Goal: Information Seeking & Learning: Learn about a topic

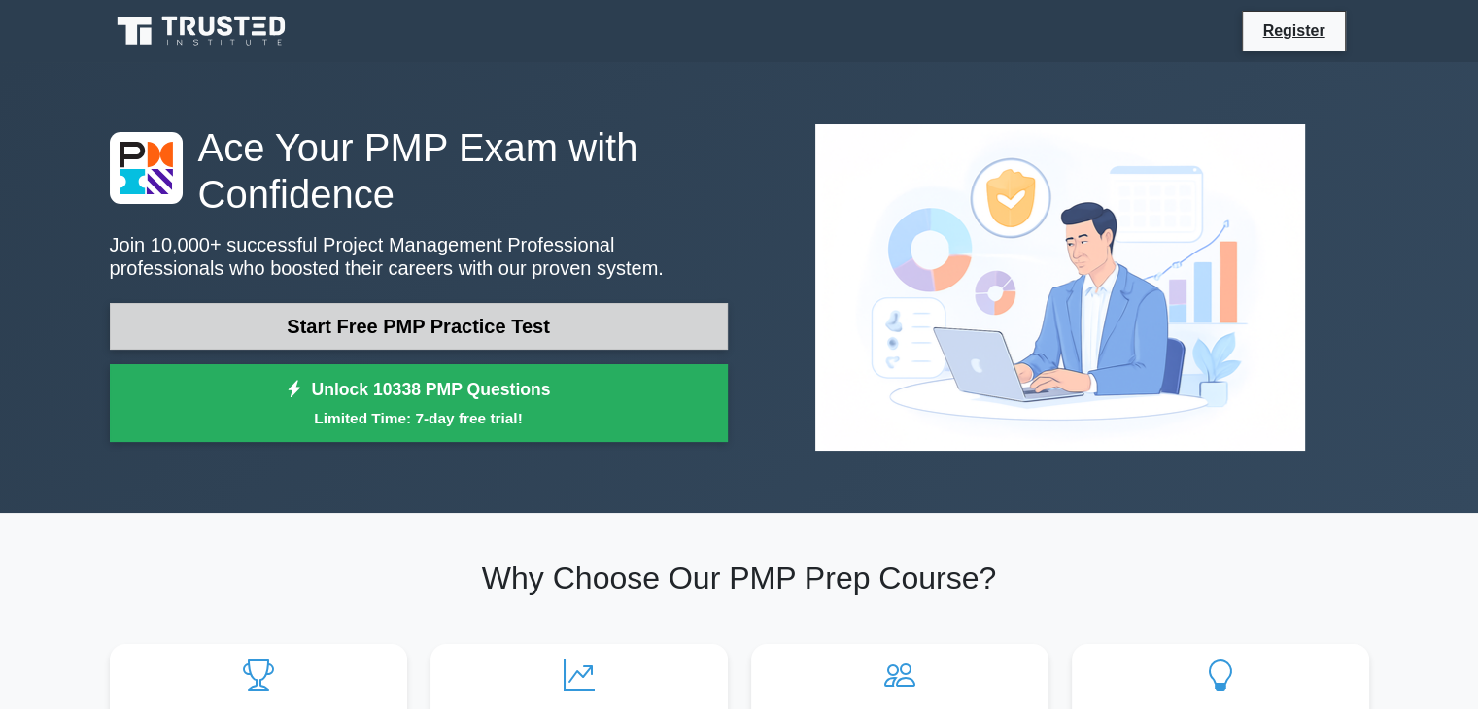
click at [561, 329] on link "Start Free PMP Practice Test" at bounding box center [419, 326] width 618 height 47
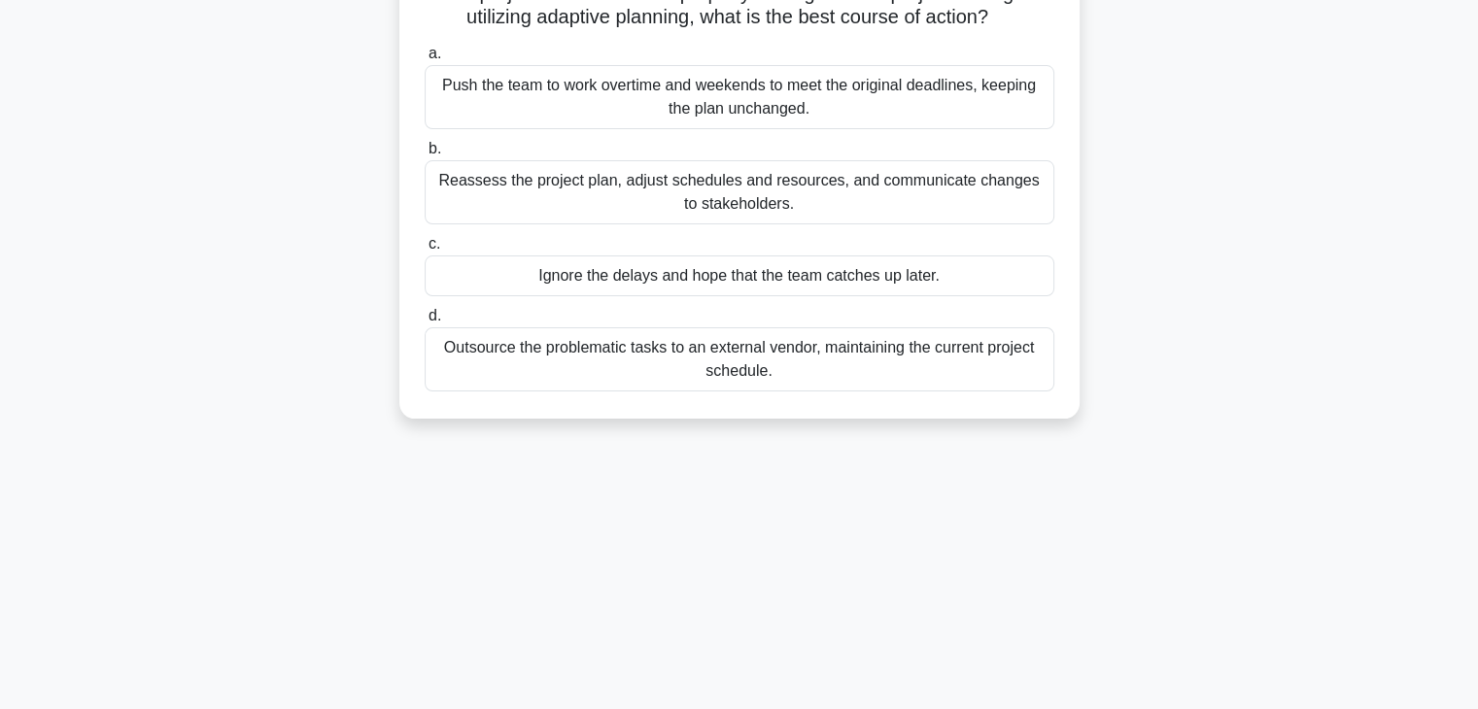
scroll to position [341, 0]
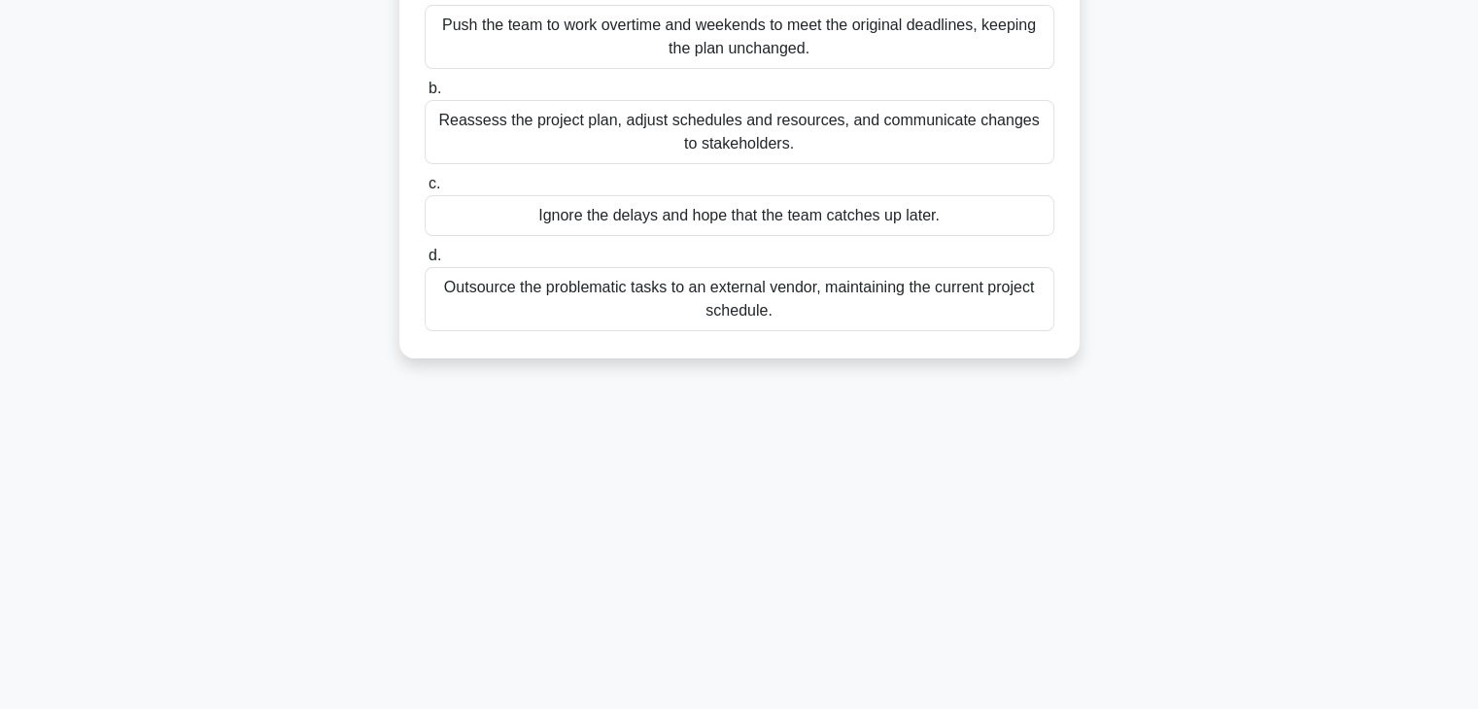
drag, startPoint x: 423, startPoint y: 149, endPoint x: 575, endPoint y: 741, distance: 612.1
click at [575, 708] on html "Register 9:49 Stop PMP" at bounding box center [739, 185] width 1478 height 1050
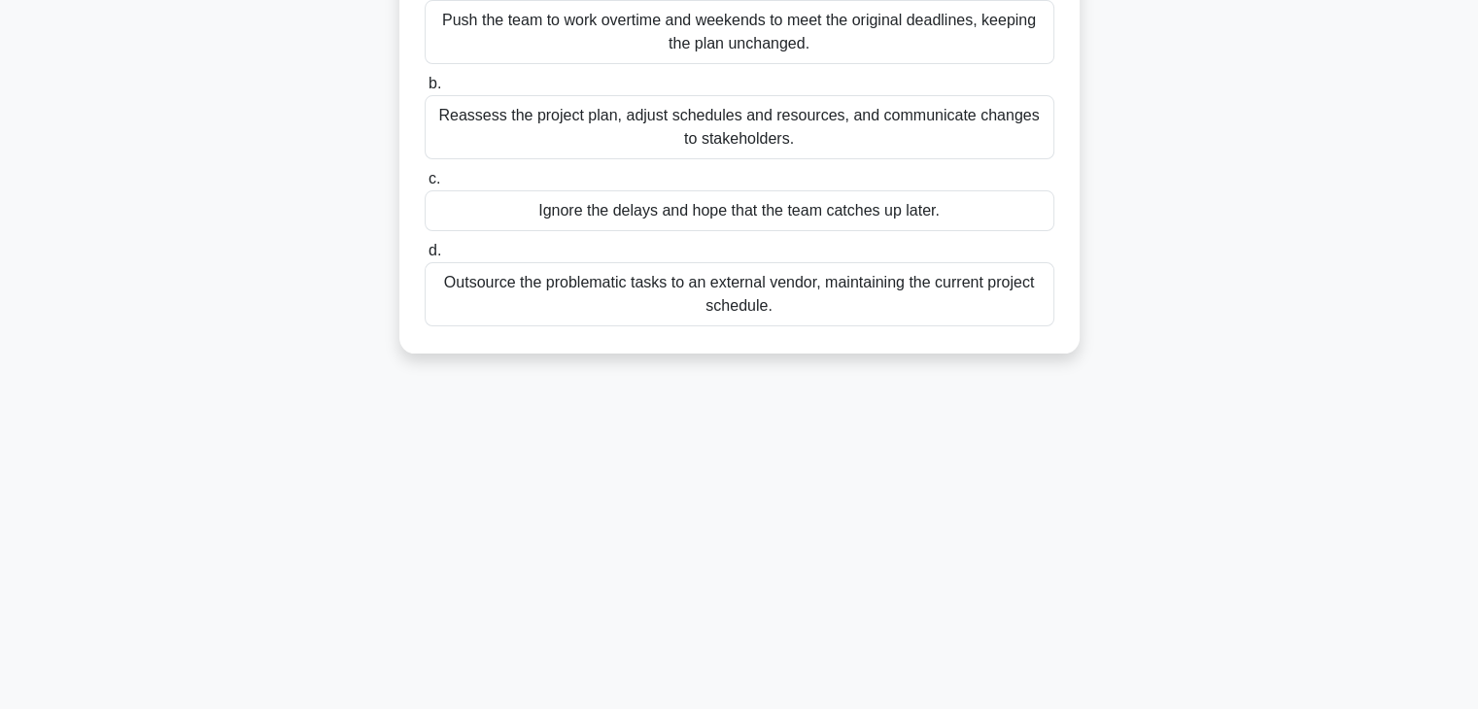
click at [789, 327] on div "Outsource the problematic tasks to an external vendor, maintaining the current …" at bounding box center [740, 294] width 630 height 64
copy div "Your project team is developing a complex software system for a critical client…"
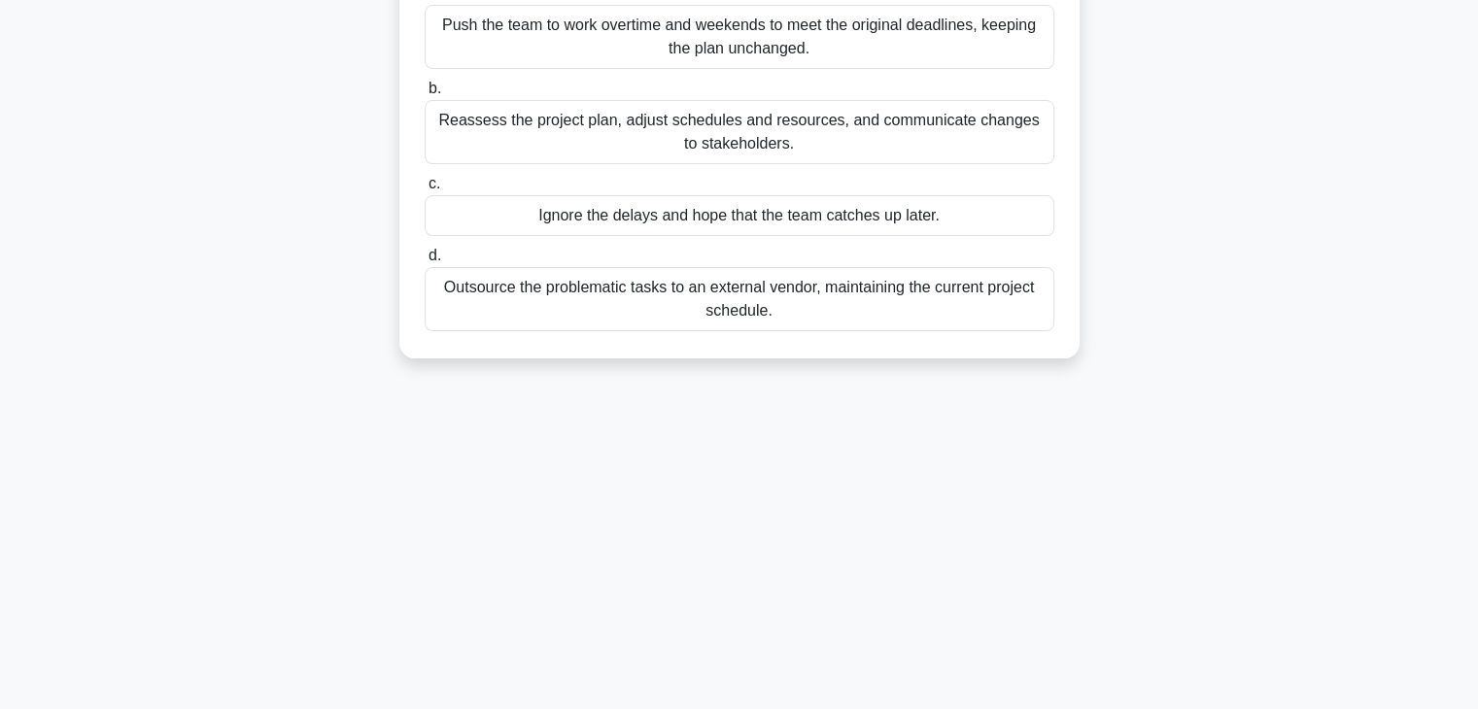
click at [1248, 273] on div "Your project team is developing a complex software system for a critical client…" at bounding box center [739, 78] width 1283 height 608
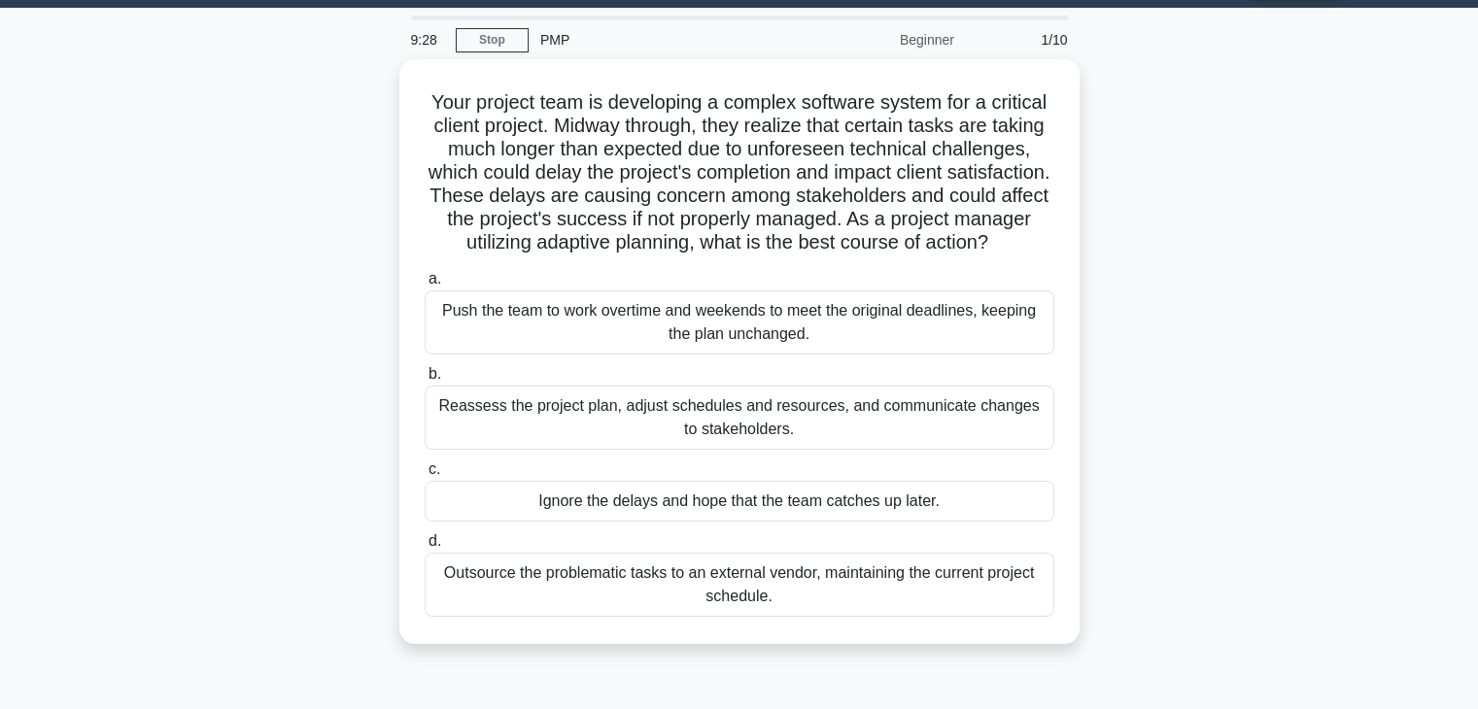
scroll to position [52, 0]
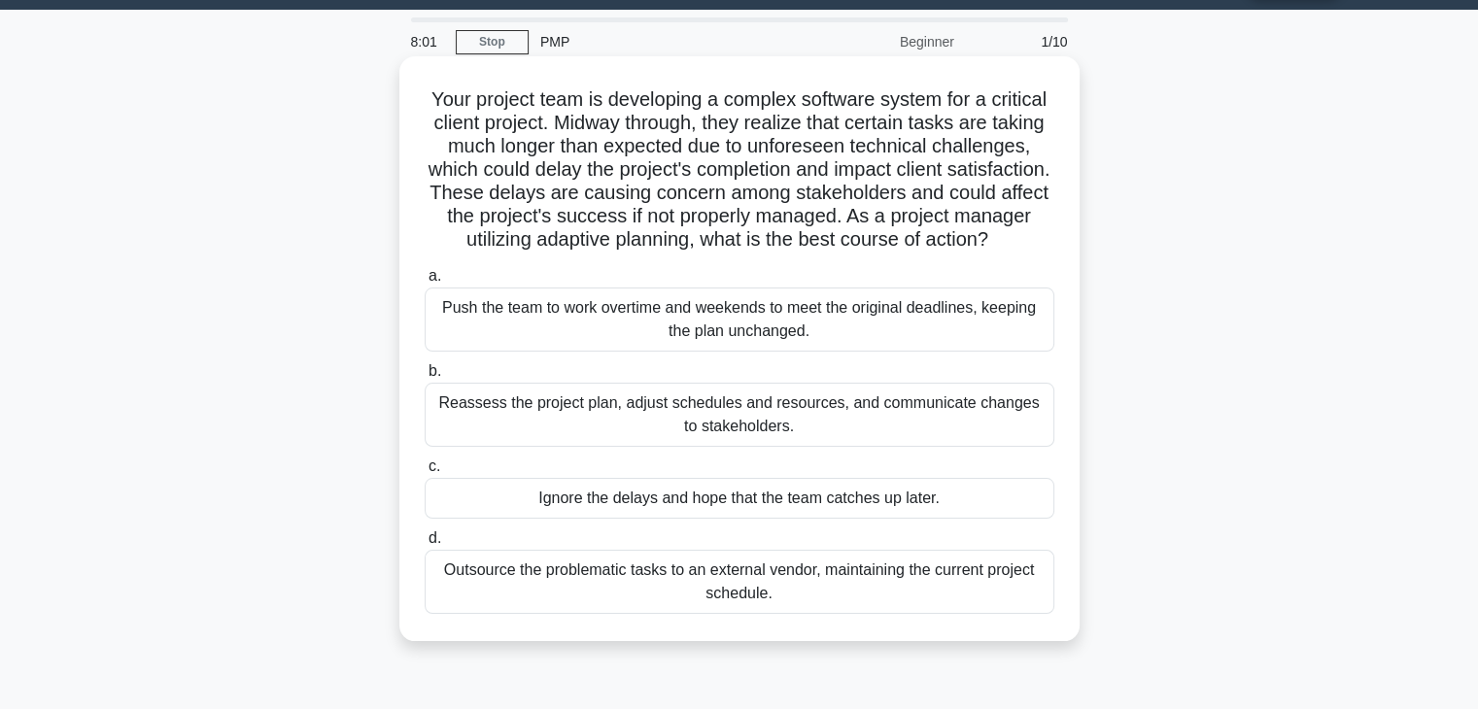
click at [718, 447] on div "Reassess the project plan, adjust schedules and resources, and communicate chan…" at bounding box center [740, 415] width 630 height 64
click at [425, 378] on input "b. Reassess the project plan, adjust schedules and resources, and communicate c…" at bounding box center [425, 371] width 0 height 13
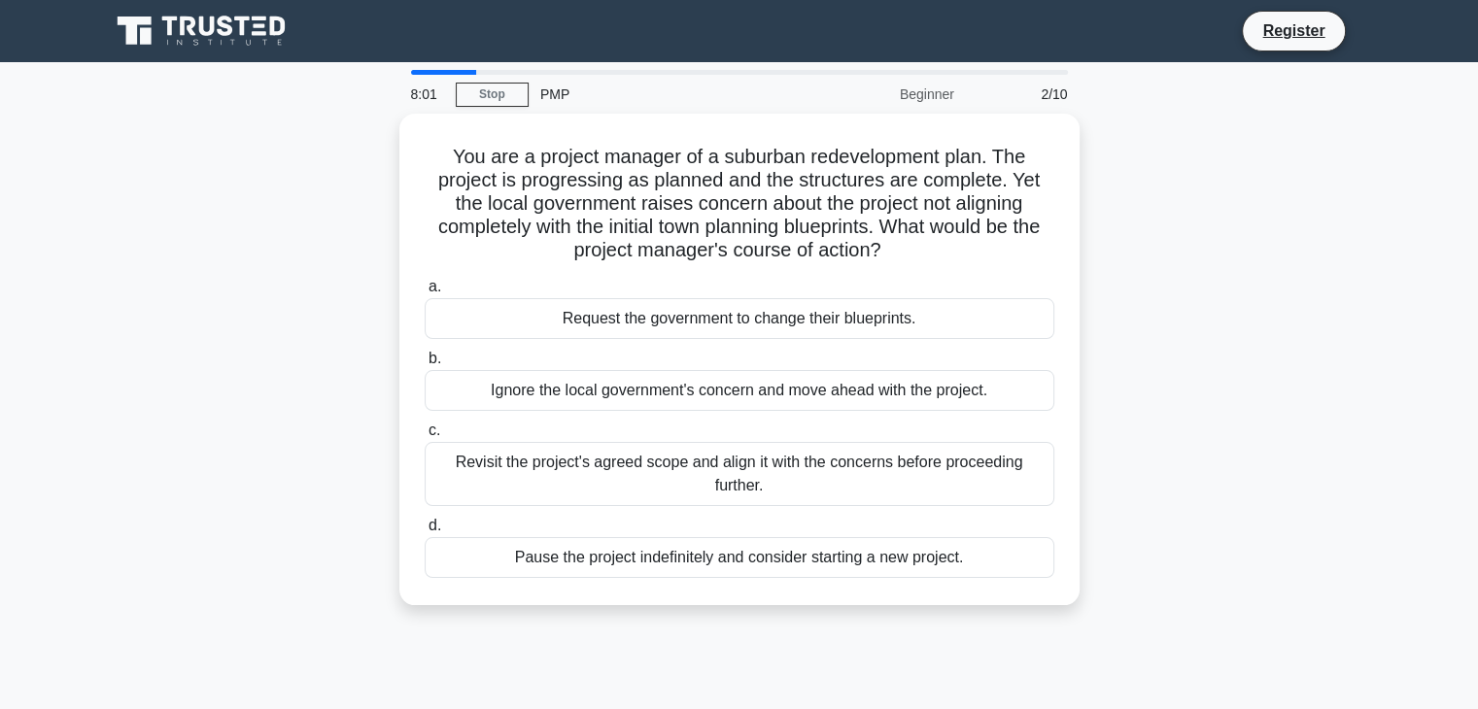
scroll to position [0, 0]
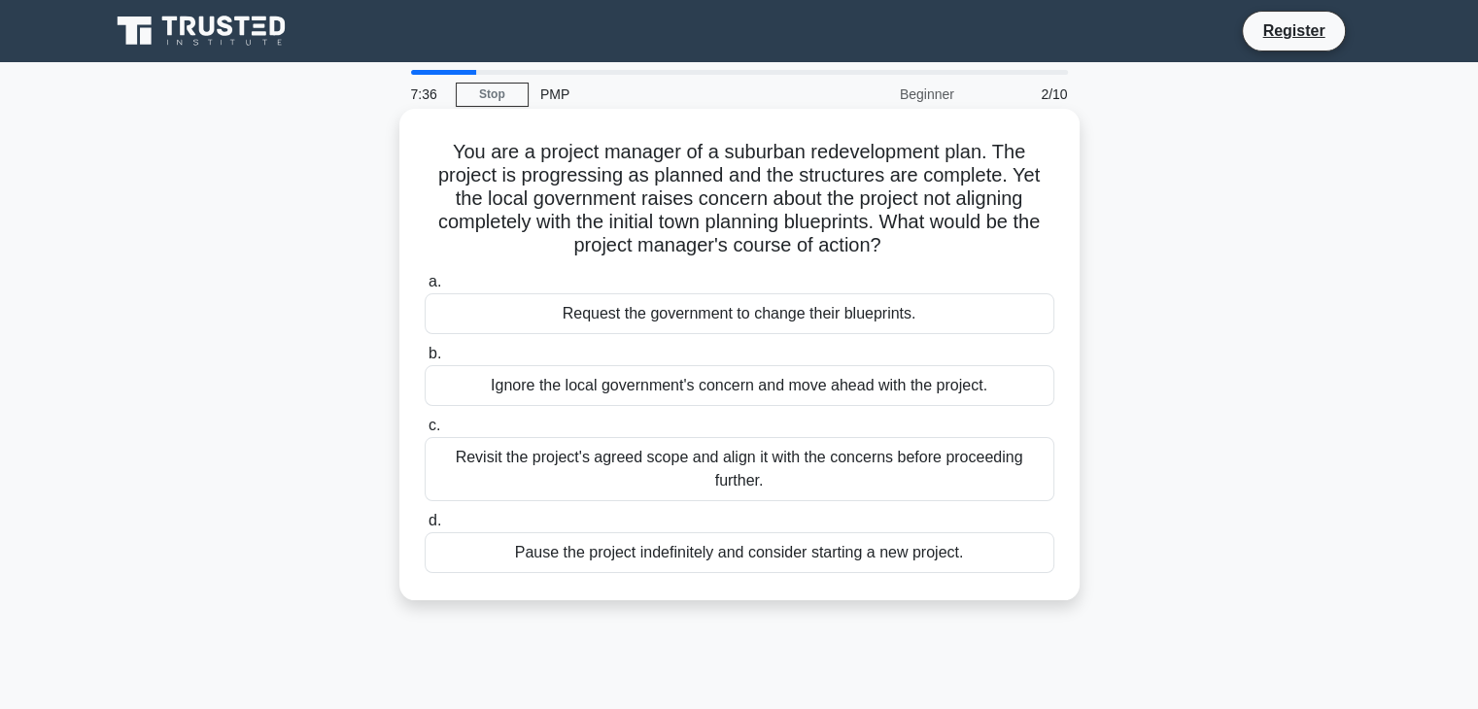
drag, startPoint x: 450, startPoint y: 145, endPoint x: 962, endPoint y: 555, distance: 656.1
click at [962, 555] on div "You are a project manager of a suburban redevelopment plan. The project is prog…" at bounding box center [739, 355] width 665 height 476
copy div "You are a project manager of a suburban redevelopment plan. The project is prog…"
click at [1071, 346] on div "You are a project manager of a suburban redevelopment plan. The project is prog…" at bounding box center [739, 355] width 680 height 492
click at [956, 388] on div "Ignore the local government's concern and move ahead with the project." at bounding box center [740, 385] width 630 height 41
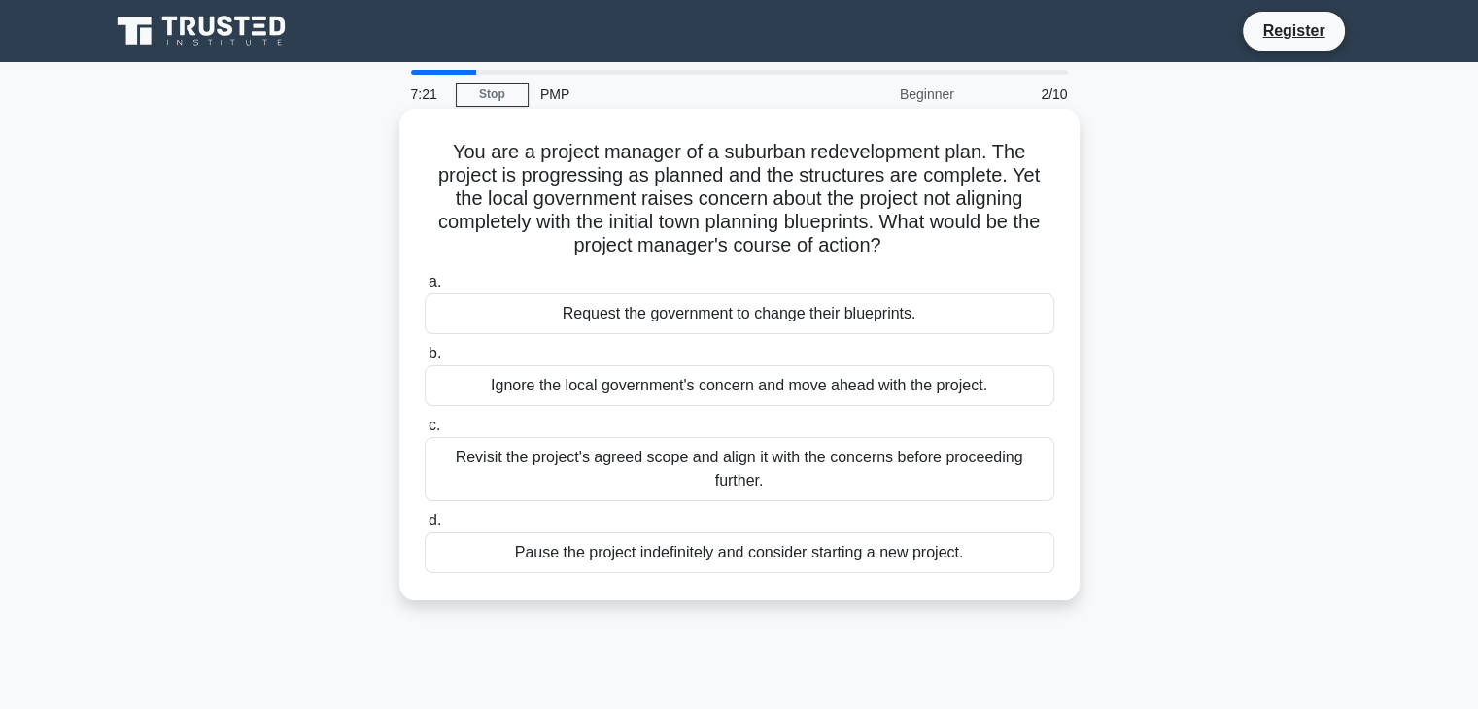
click at [425, 361] on input "b. Ignore the local government's concern and move ahead with the project." at bounding box center [425, 354] width 0 height 13
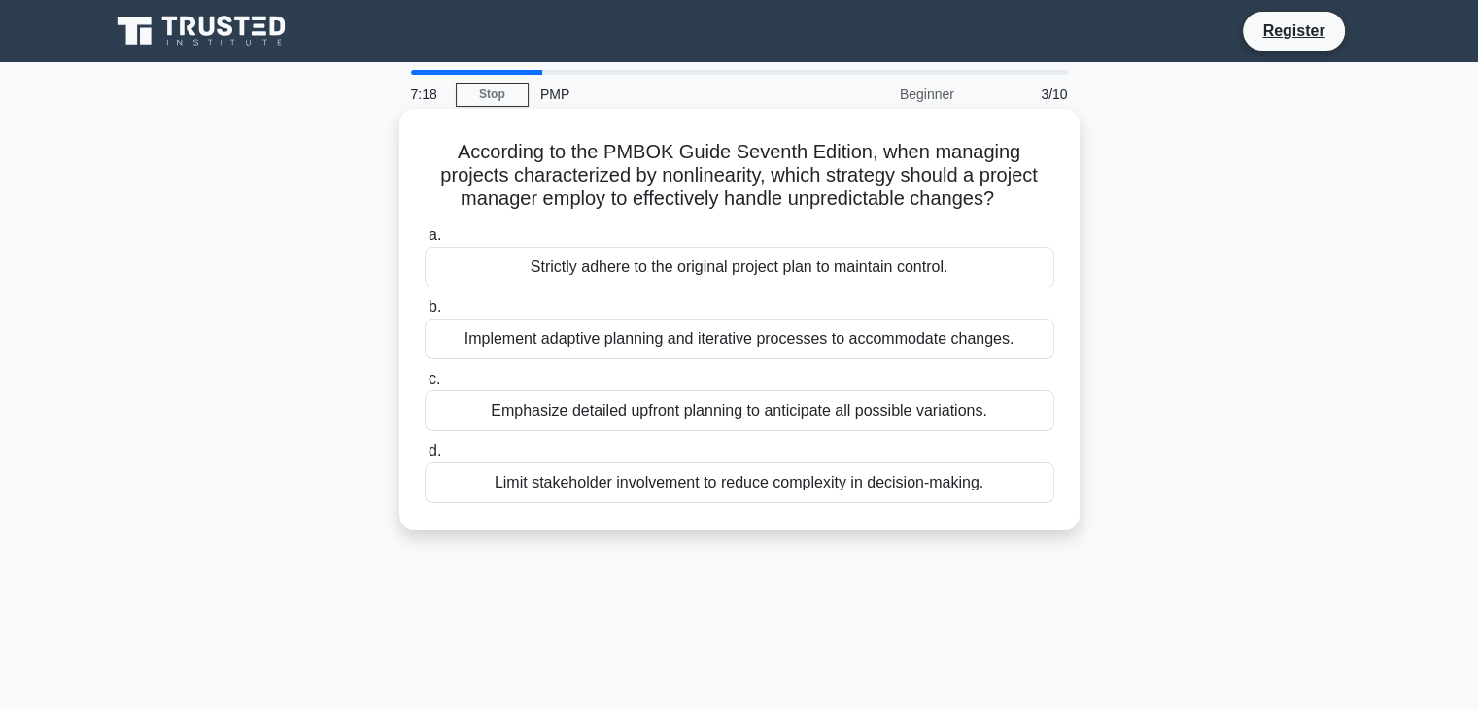
click at [451, 145] on h5 "According to the PMBOK Guide Seventh Edition, when managing projects characteri…" at bounding box center [740, 176] width 634 height 72
drag, startPoint x: 459, startPoint y: 154, endPoint x: 995, endPoint y: 496, distance: 636.2
click at [995, 496] on div "According to the PMBOK Guide Seventh Edition, when managing projects characteri…" at bounding box center [739, 320] width 665 height 406
copy div "According to the PMBOK Guide Seventh Edition, when managing projects characteri…"
click at [1026, 305] on label "b. Implement adaptive planning and iterative processes to accommodate changes." at bounding box center [740, 327] width 630 height 64
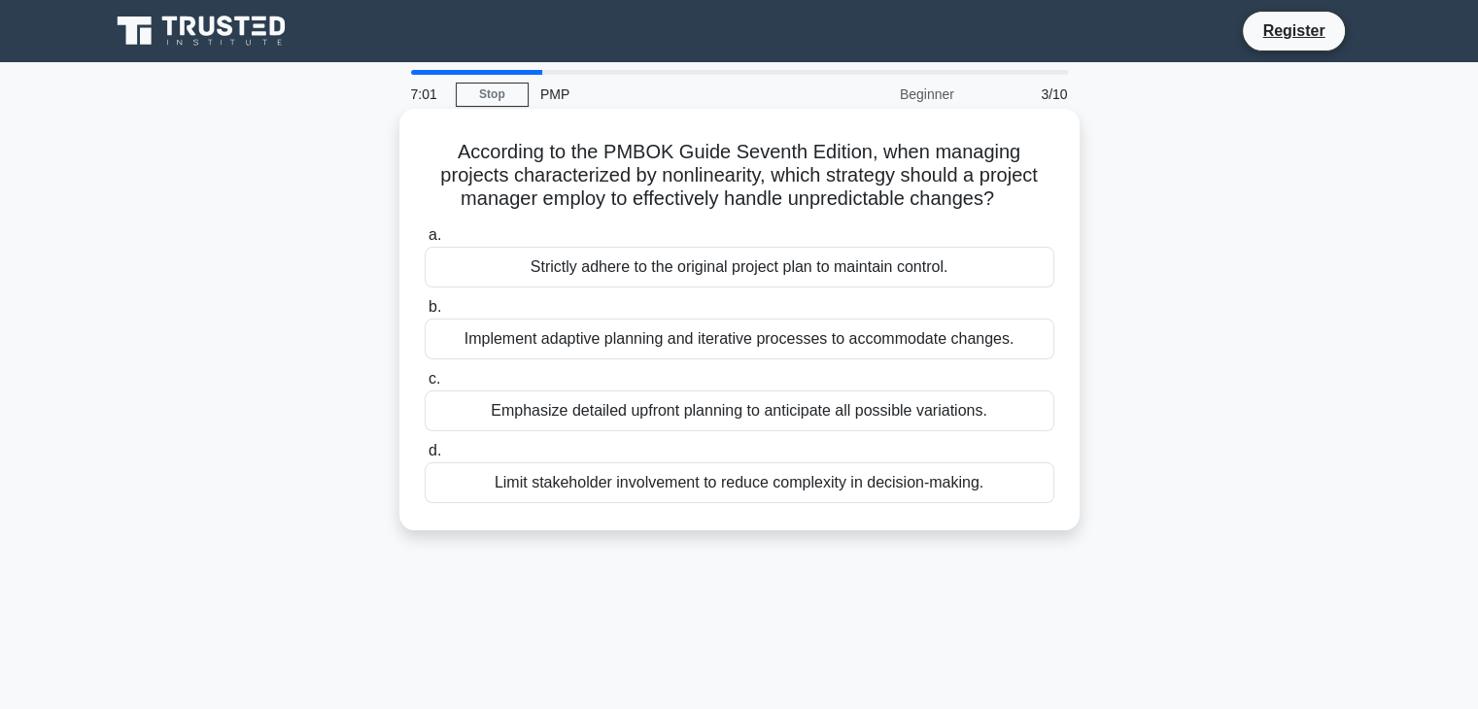
click at [425, 305] on input "b. Implement adaptive planning and iterative processes to accommodate changes." at bounding box center [425, 307] width 0 height 13
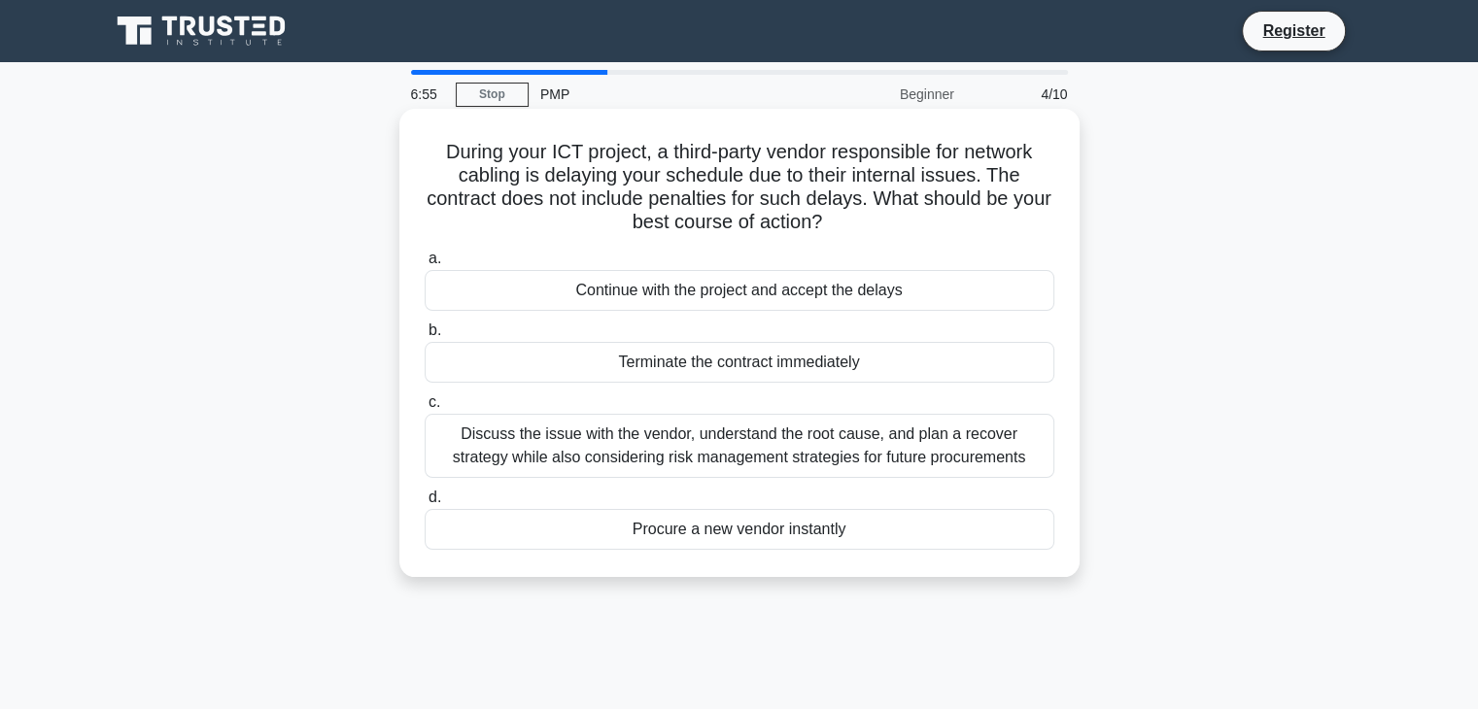
drag, startPoint x: 435, startPoint y: 146, endPoint x: 867, endPoint y: 516, distance: 568.6
click at [867, 516] on div "During your ICT project, a third-party vendor responsible for network cabling i…" at bounding box center [739, 343] width 665 height 453
copy div "During your ICT project, a third-party vendor responsible for network cabling i…"
click at [1064, 327] on div "b. Terminate the contract immediately" at bounding box center [739, 351] width 653 height 64
click at [886, 297] on div "Continue with the project and accept the delays" at bounding box center [740, 290] width 630 height 41
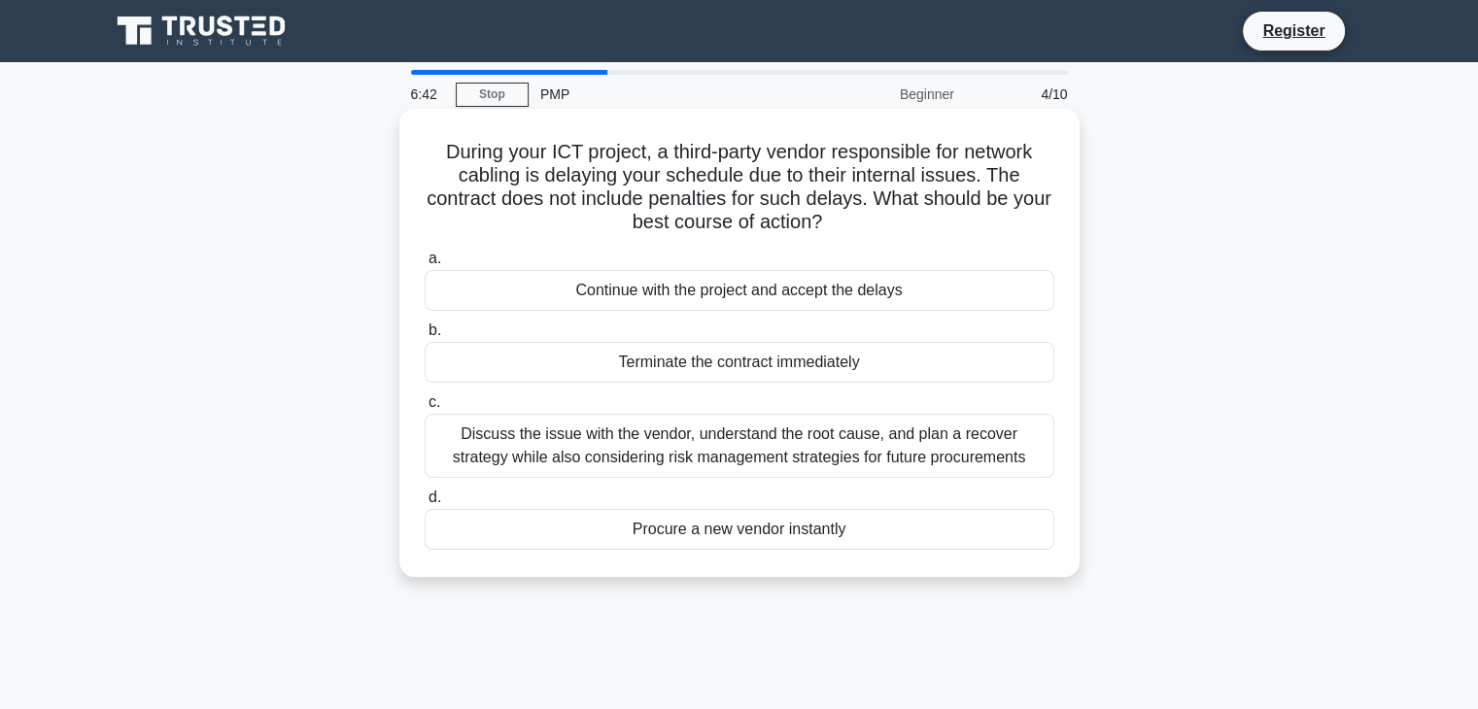
click at [425, 265] on input "a. Continue with the project and accept the delays" at bounding box center [425, 259] width 0 height 13
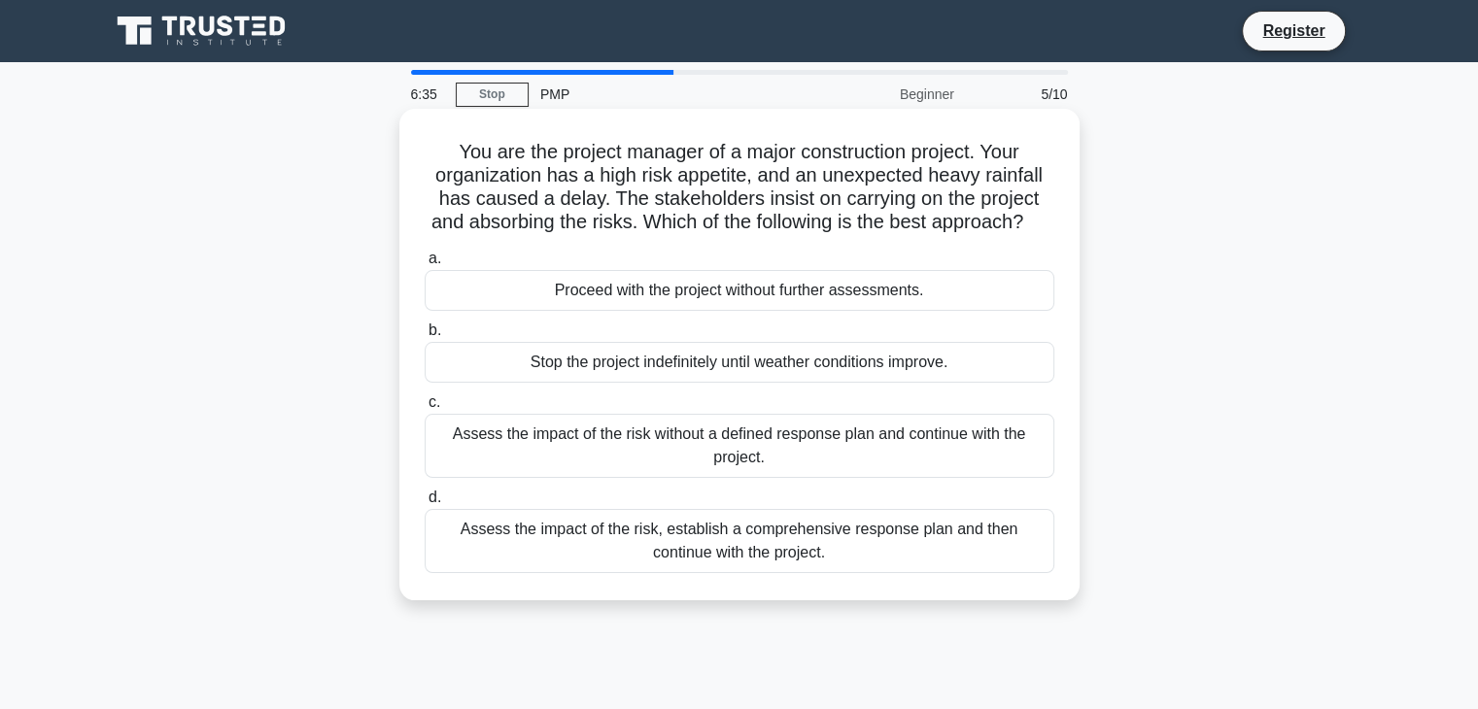
drag, startPoint x: 454, startPoint y: 149, endPoint x: 1014, endPoint y: 582, distance: 707.9
click at [1014, 582] on div "You are the project manager of a major construction project. Your organization …" at bounding box center [739, 355] width 665 height 476
copy div "You are the project manager of a major construction project. Your organization …"
click at [1060, 431] on div "c. Assess the impact of the risk without a defined response plan and continue w…" at bounding box center [739, 434] width 653 height 87
click at [903, 383] on div "Stop the project indefinitely until weather conditions improve." at bounding box center [740, 362] width 630 height 41
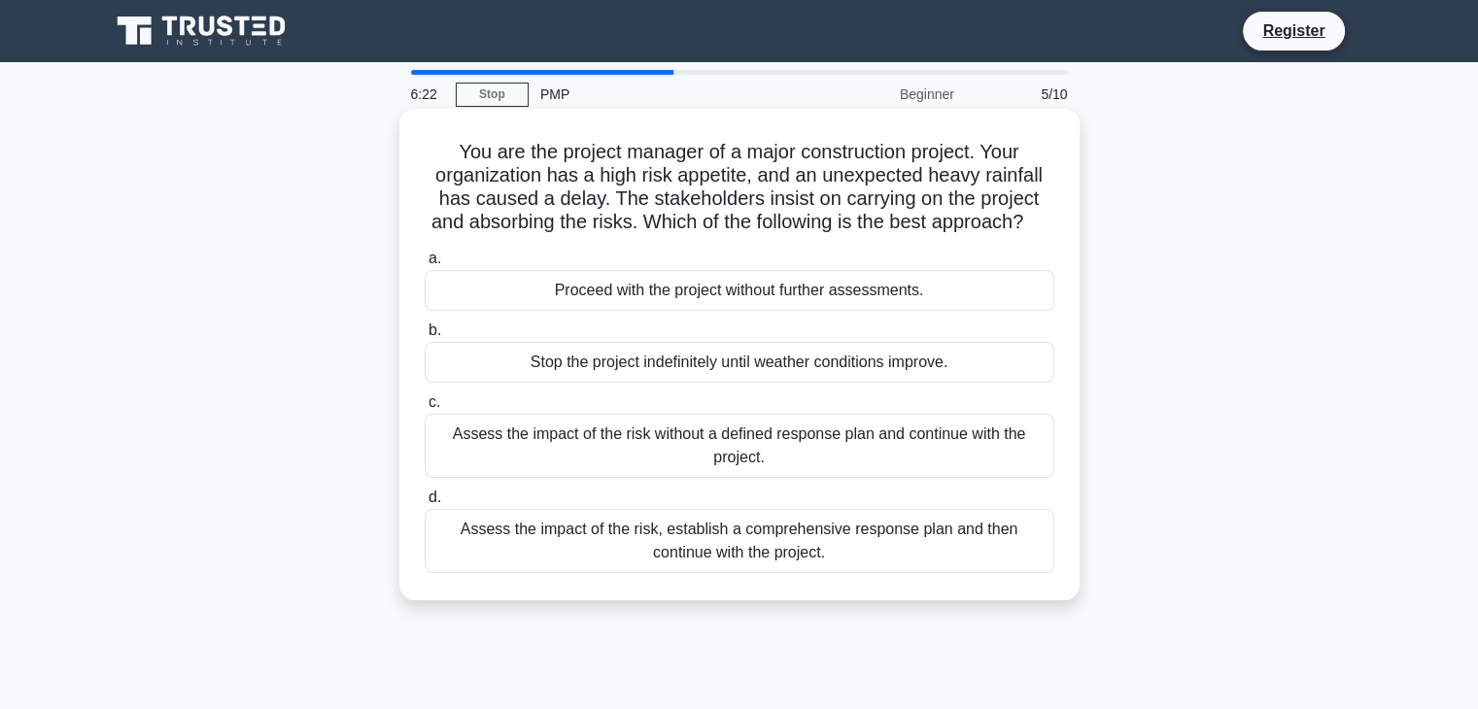
click at [425, 337] on input "b. Stop the project indefinitely until weather conditions improve." at bounding box center [425, 331] width 0 height 13
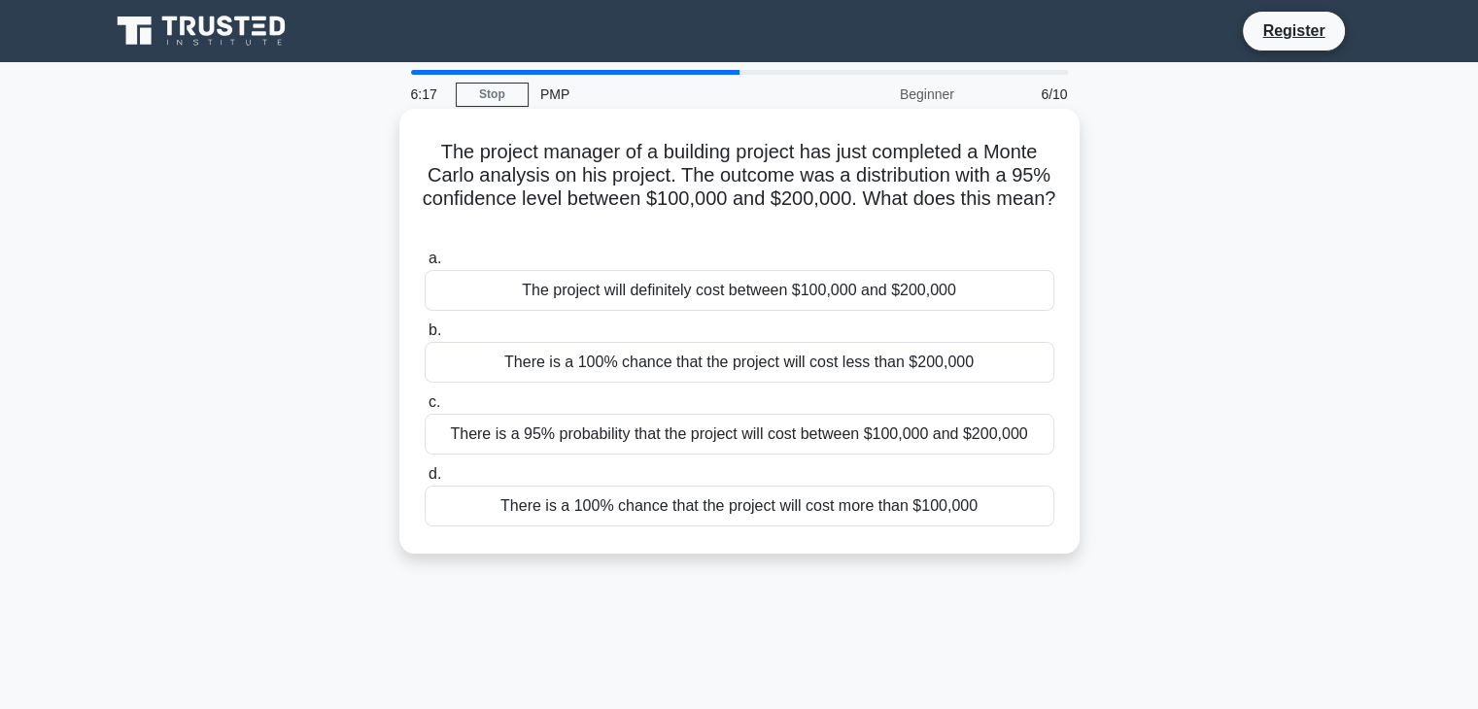
drag, startPoint x: 431, startPoint y: 149, endPoint x: 1001, endPoint y: 507, distance: 673.0
click at [1001, 507] on div "The project manager of a building project has just completed a Monte Carlo anal…" at bounding box center [739, 332] width 665 height 430
copy div "The project manager of a building project has just completed a Monte Carlo anal…"
click at [1061, 397] on div "c. There is a 95% probability that the project will cost between $100,000 and $…" at bounding box center [739, 423] width 653 height 64
click at [898, 442] on div "There is a 95% probability that the project will cost between $100,000 and $200…" at bounding box center [740, 434] width 630 height 41
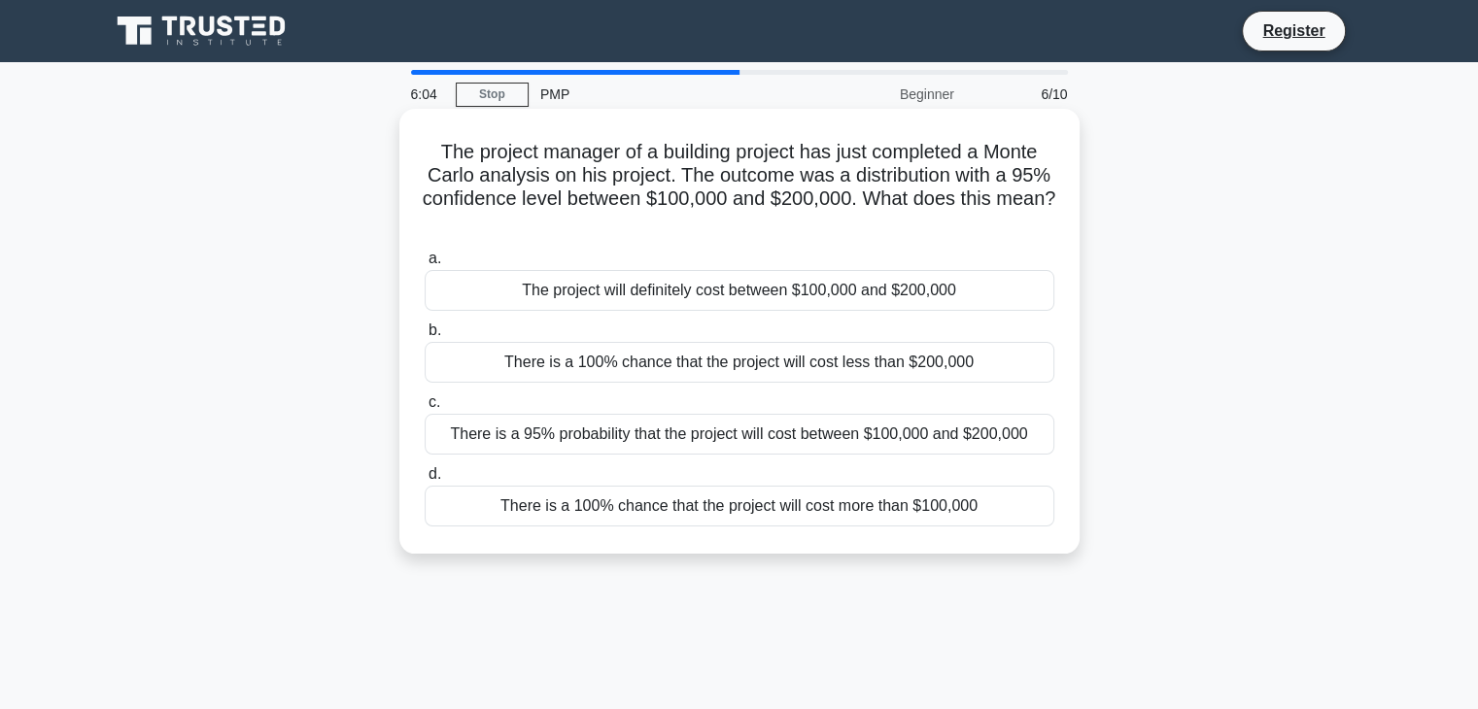
click at [425, 409] on input "c. There is a 95% probability that the project will cost between $100,000 and $…" at bounding box center [425, 402] width 0 height 13
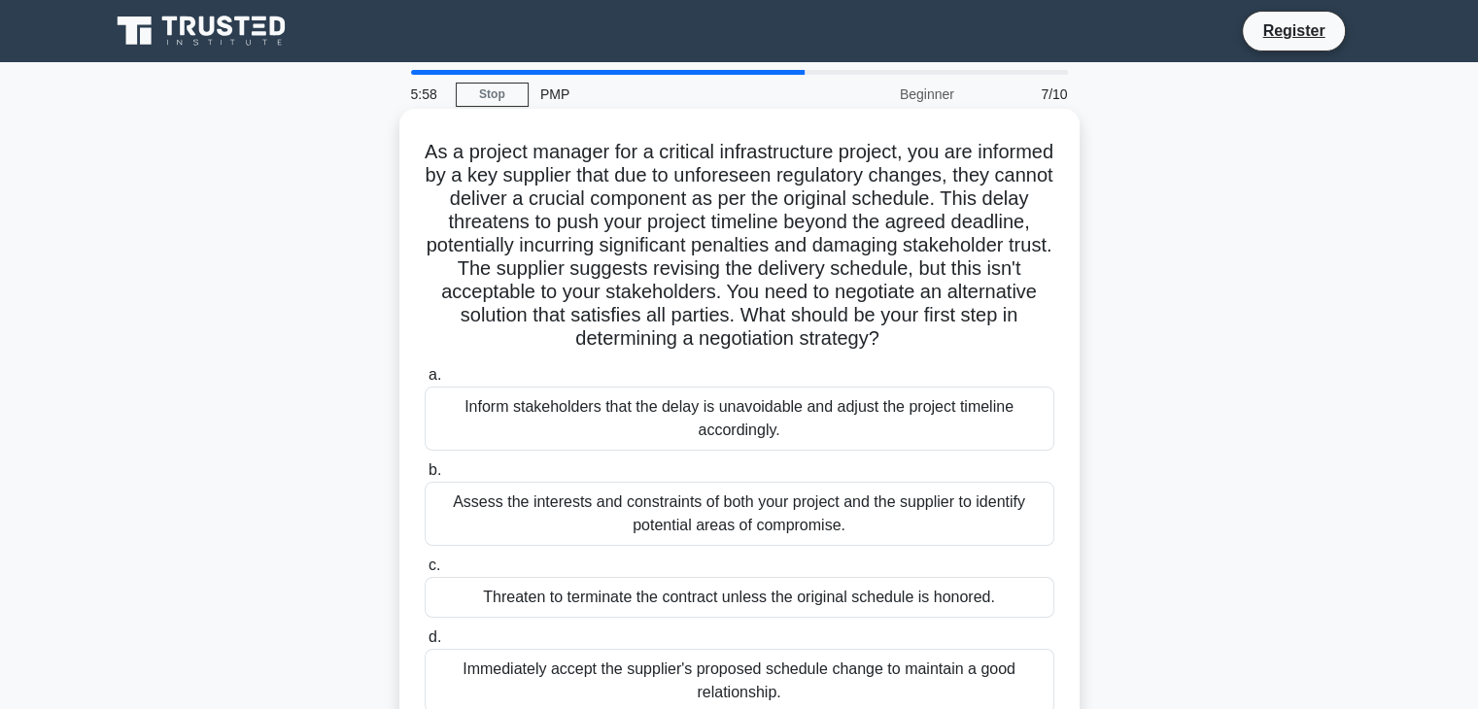
drag, startPoint x: 457, startPoint y: 149, endPoint x: 873, endPoint y: 693, distance: 684.9
click at [873, 693] on div "As a project manager for a critical infrastructure project, you are informed by…" at bounding box center [739, 425] width 665 height 616
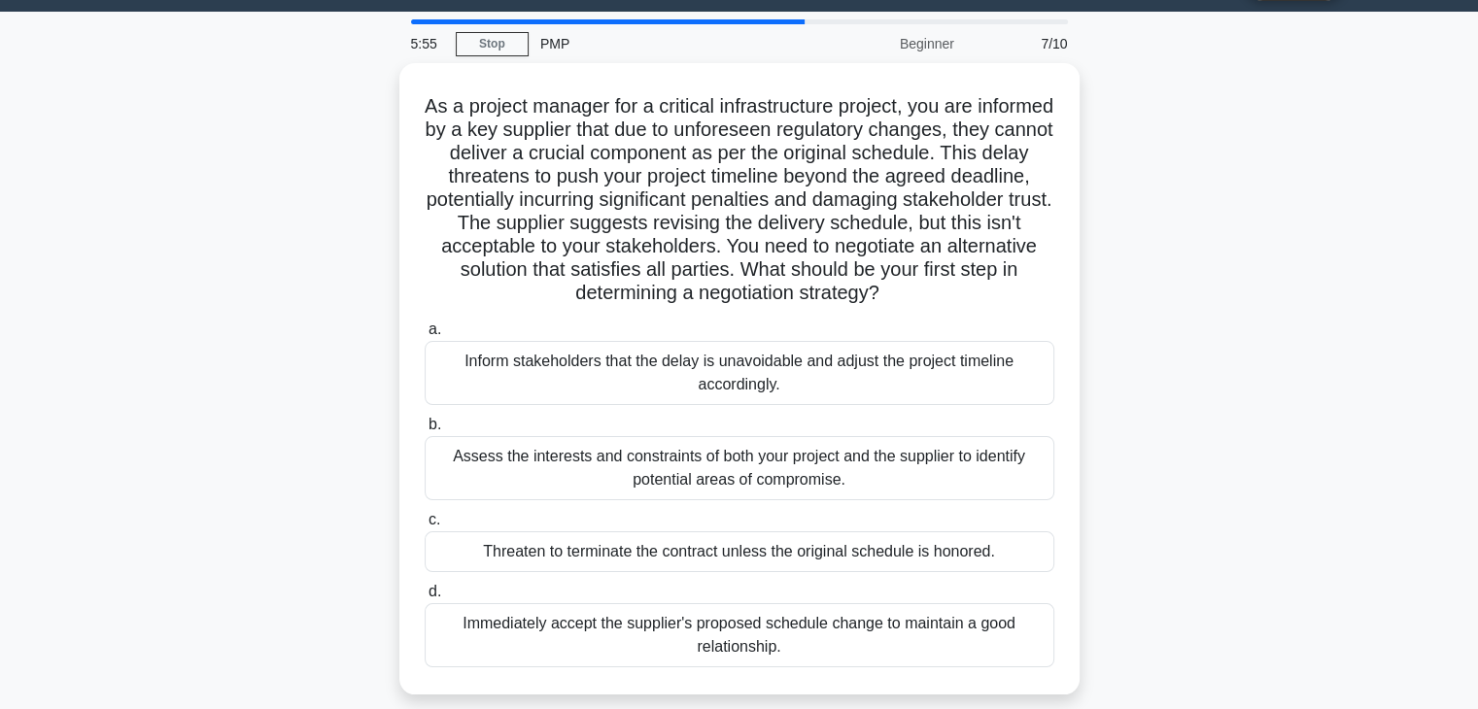
scroll to position [41, 0]
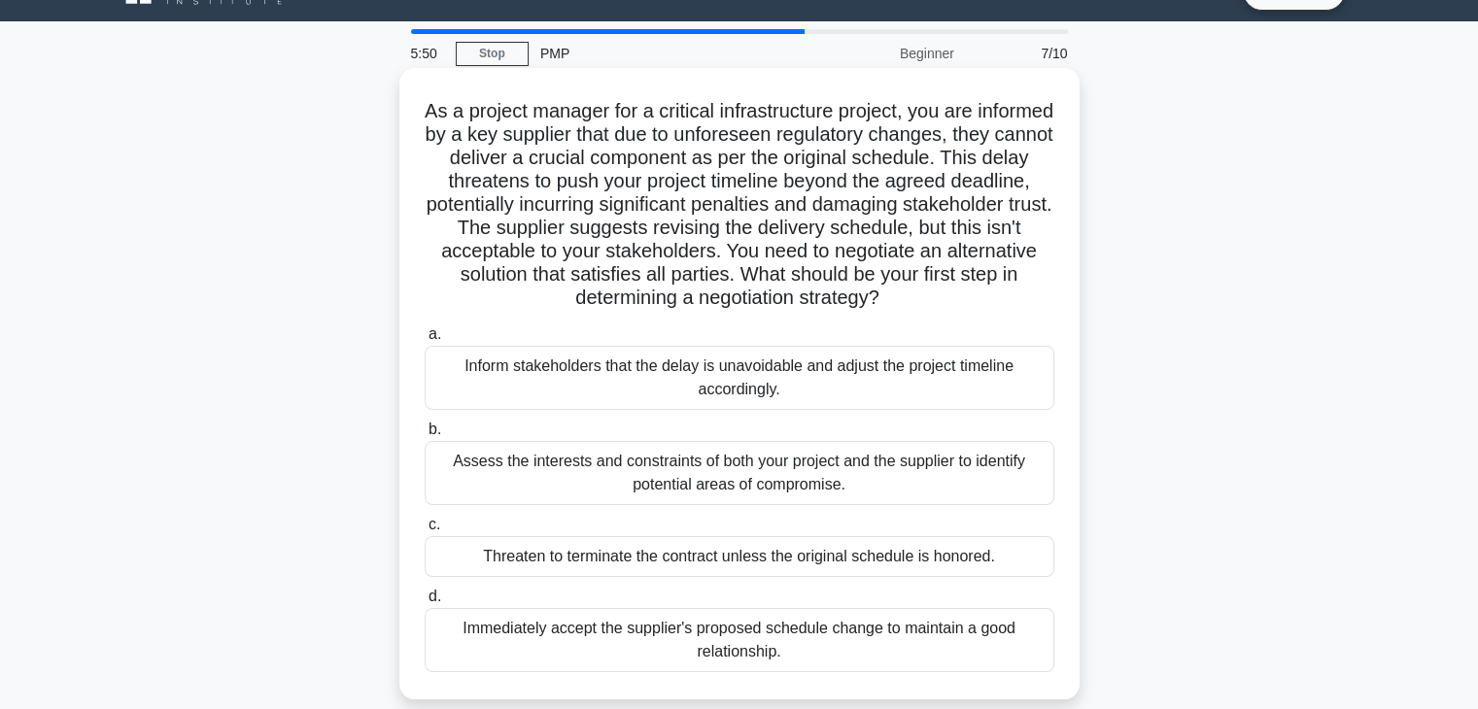
copy div "As a project manager for a critical infrastructure project, you are informed by…"
click at [1034, 583] on div "a. Inform stakeholders that the delay is unavoidable and adjust the project tim…" at bounding box center [739, 498] width 653 height 358
click at [980, 556] on div "Threaten to terminate the contract unless the original schedule is honored." at bounding box center [740, 556] width 630 height 41
click at [425, 532] on input "c. Threaten to terminate the contract unless the original schedule is honored." at bounding box center [425, 525] width 0 height 13
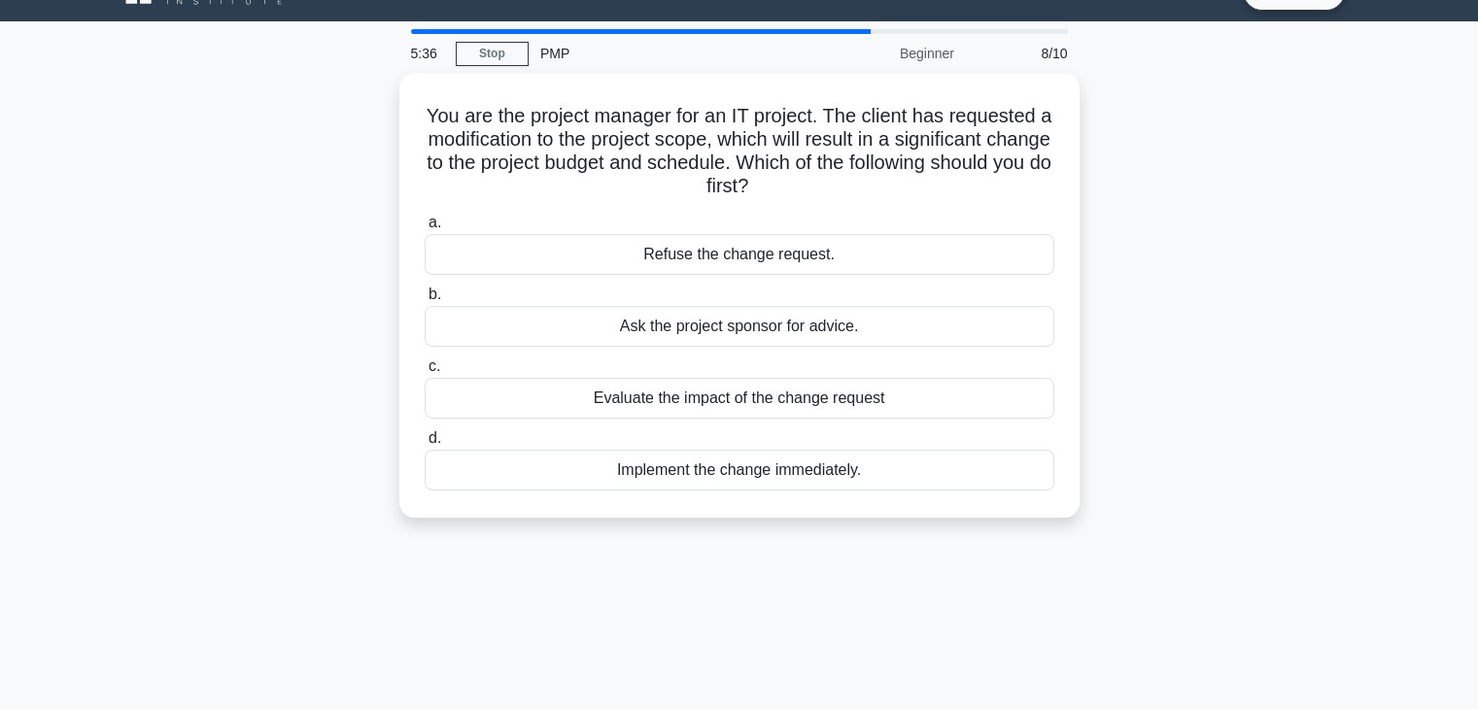
scroll to position [0, 0]
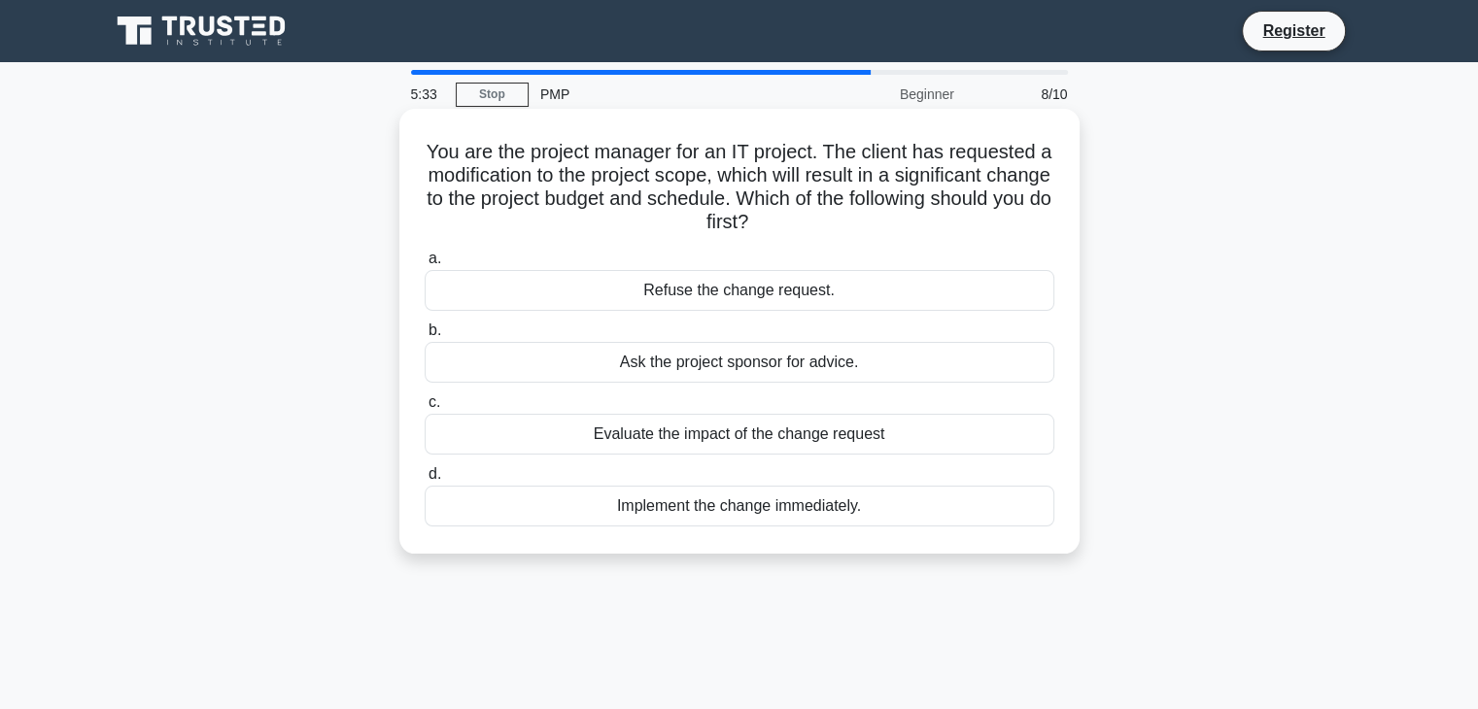
drag, startPoint x: 431, startPoint y: 146, endPoint x: 940, endPoint y: 506, distance: 623.9
click at [940, 506] on div "You are the project manager for an IT project. The client has requested a modif…" at bounding box center [739, 332] width 665 height 430
copy div "You are the project manager for an IT project. The client has requested a modif…"
click at [947, 427] on div "Evaluate the impact of the change request" at bounding box center [740, 434] width 630 height 41
click at [425, 409] on input "c. Evaluate the impact of the change request" at bounding box center [425, 402] width 0 height 13
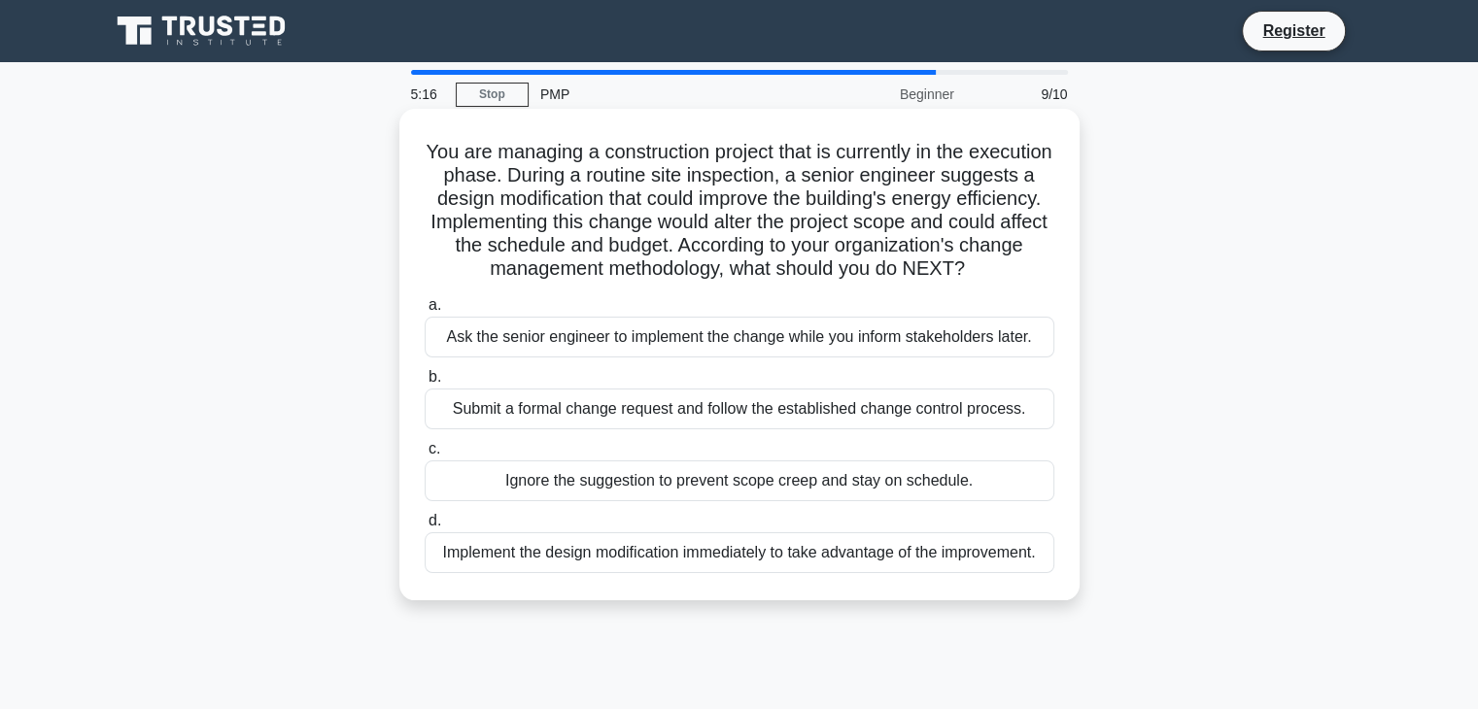
drag, startPoint x: 461, startPoint y: 147, endPoint x: 1043, endPoint y: 578, distance: 724.6
click at [1043, 578] on div "You are managing a construction project that is currently in the execution phas…" at bounding box center [739, 355] width 665 height 476
copy div "You are managing a construction project that is currently in the execution phas…"
click at [1051, 397] on label "b. Submit a formal change request and follow the established change control pro…" at bounding box center [740, 397] width 630 height 64
click at [425, 384] on input "b. Submit a formal change request and follow the established change control pro…" at bounding box center [425, 377] width 0 height 13
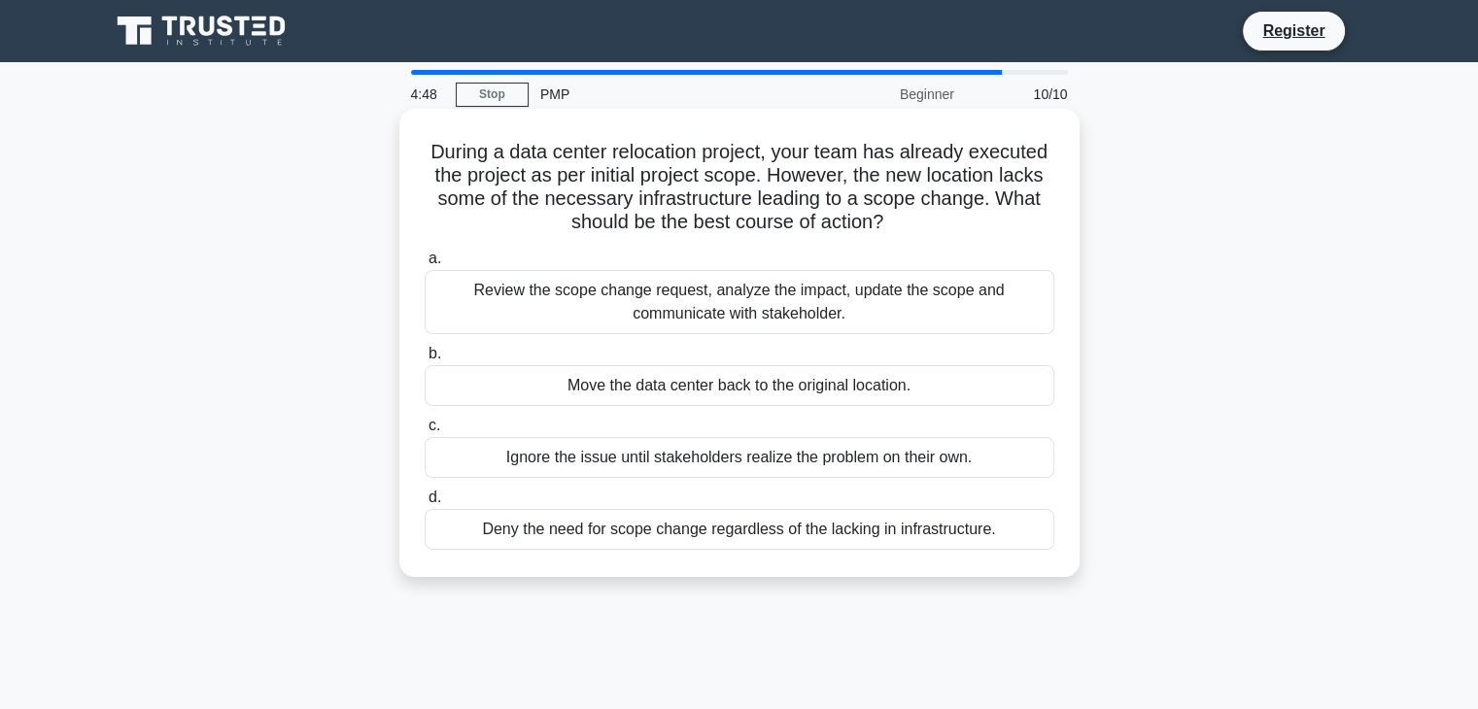
drag, startPoint x: 425, startPoint y: 145, endPoint x: 1009, endPoint y: 522, distance: 695.2
click at [1009, 522] on div "During a data center relocation project, your team has already executed the pro…" at bounding box center [739, 343] width 665 height 453
copy div "During a data center relocation project, your team has already executed the pro…"
click at [1065, 314] on div "a. Review the scope change request, analyze the impact, update the scope and co…" at bounding box center [739, 290] width 653 height 87
click at [867, 391] on div "Move the data center back to the original location." at bounding box center [740, 385] width 630 height 41
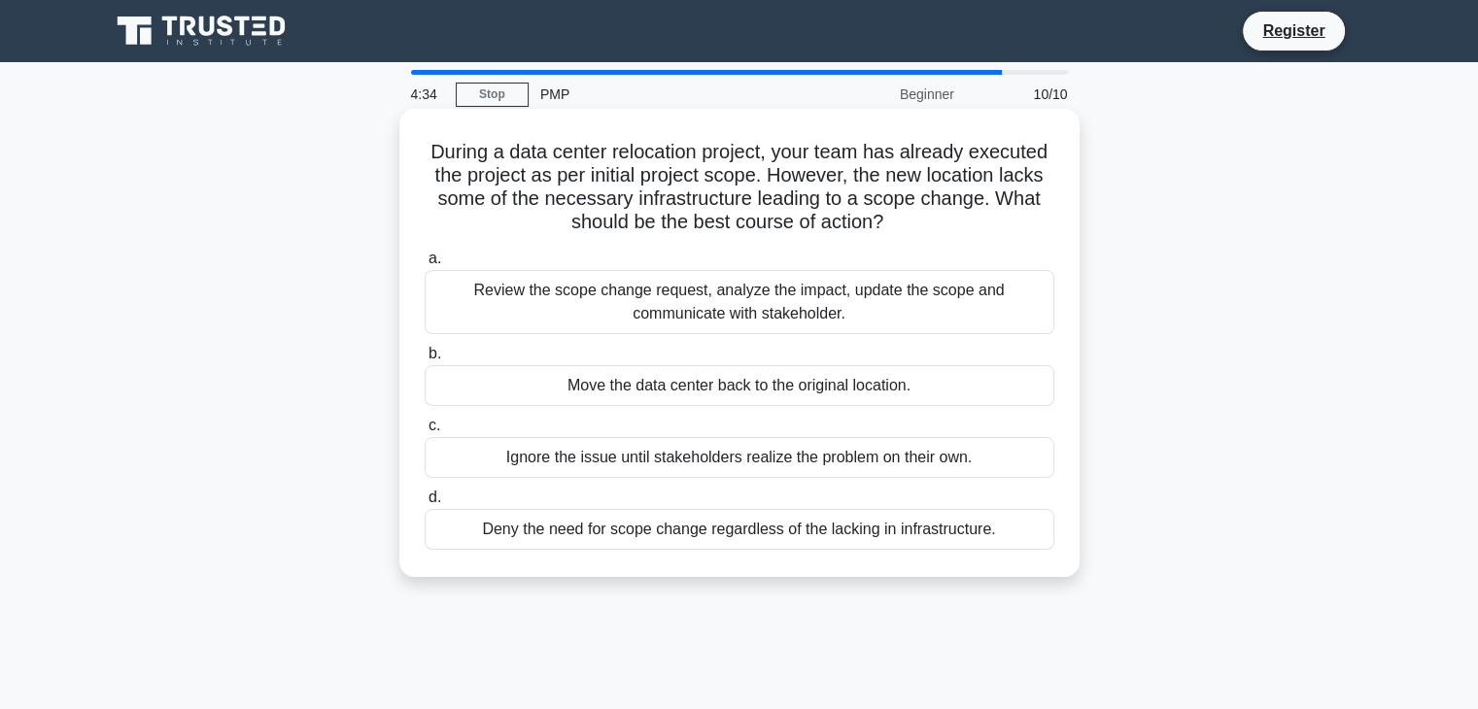
click at [425, 361] on input "b. Move the data center back to the original location." at bounding box center [425, 354] width 0 height 13
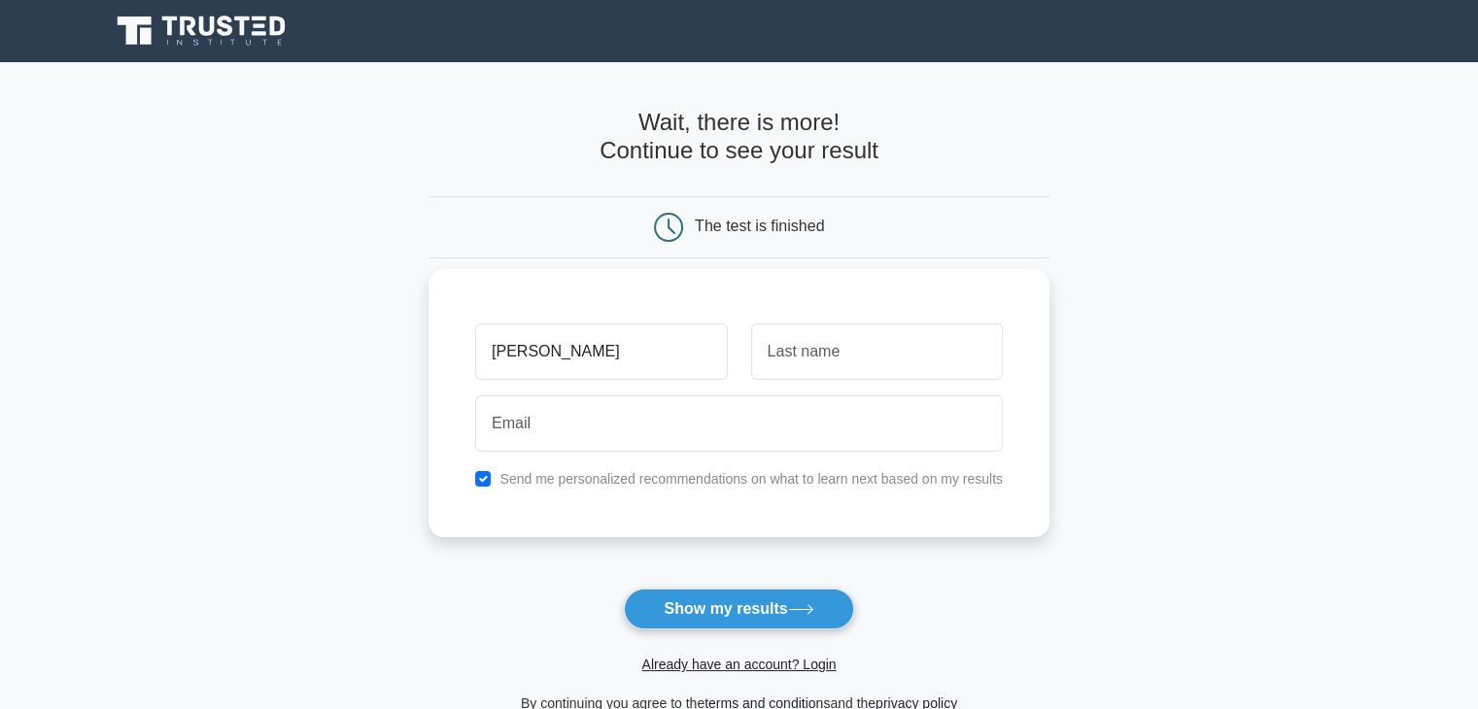
type input "camelia"
click at [798, 342] on input "text" at bounding box center [877, 352] width 252 height 56
type input "gherman"
click at [520, 347] on input "camelia" at bounding box center [601, 352] width 252 height 56
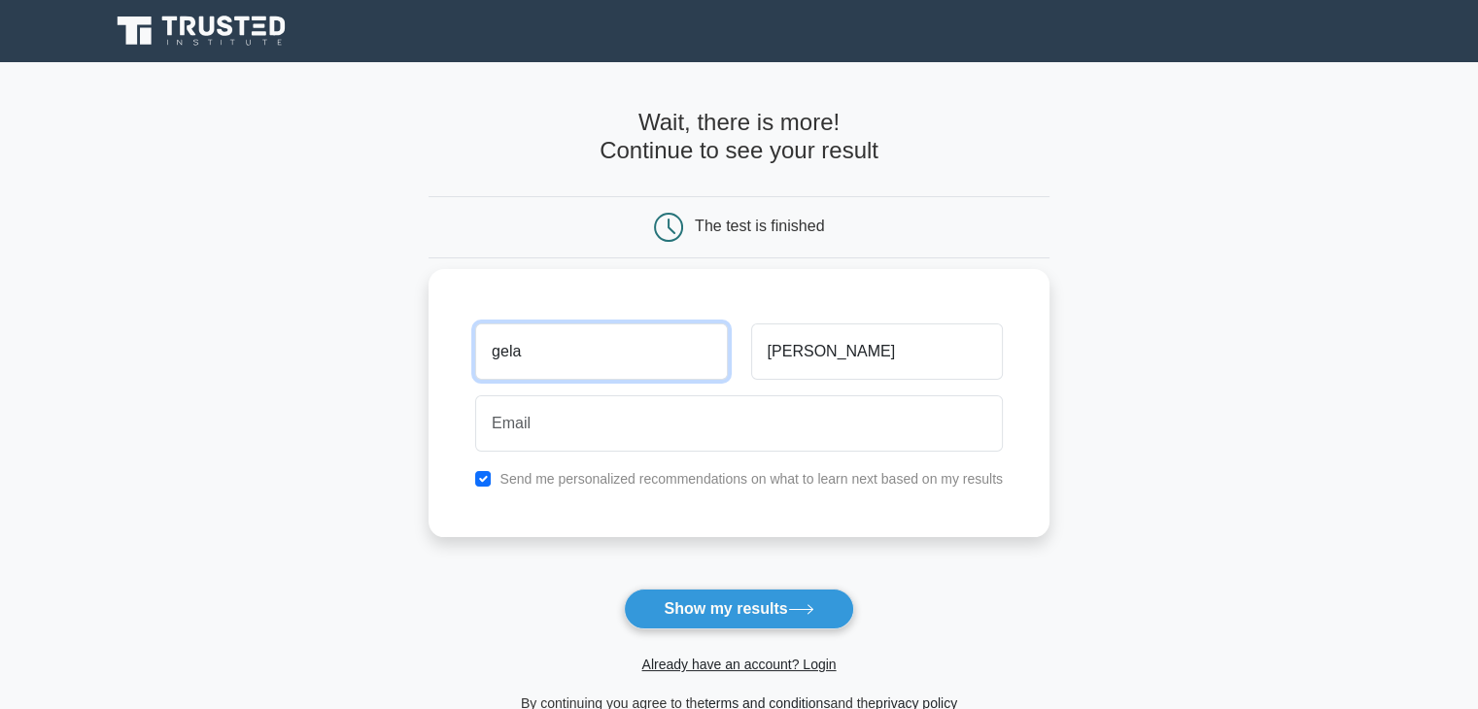
type input "gela"
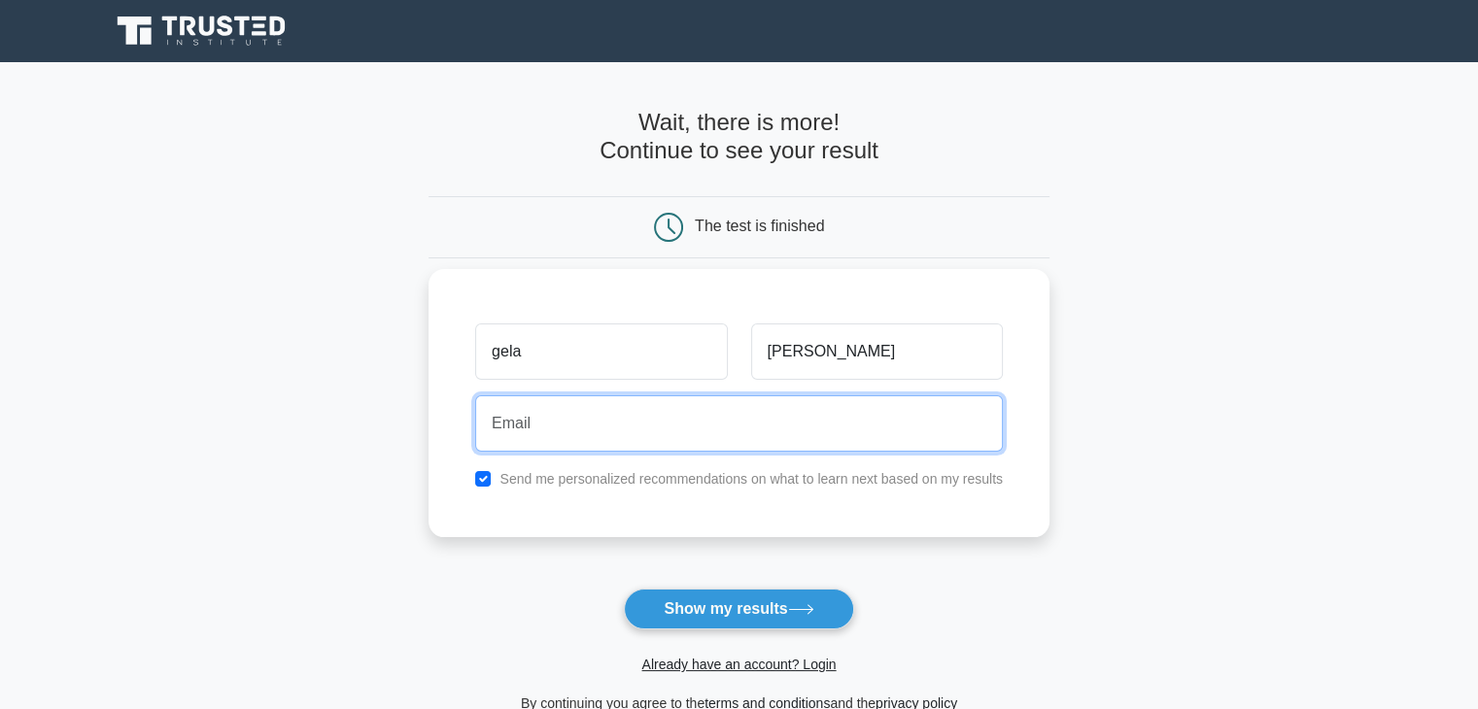
click at [539, 434] on input "email" at bounding box center [739, 424] width 528 height 56
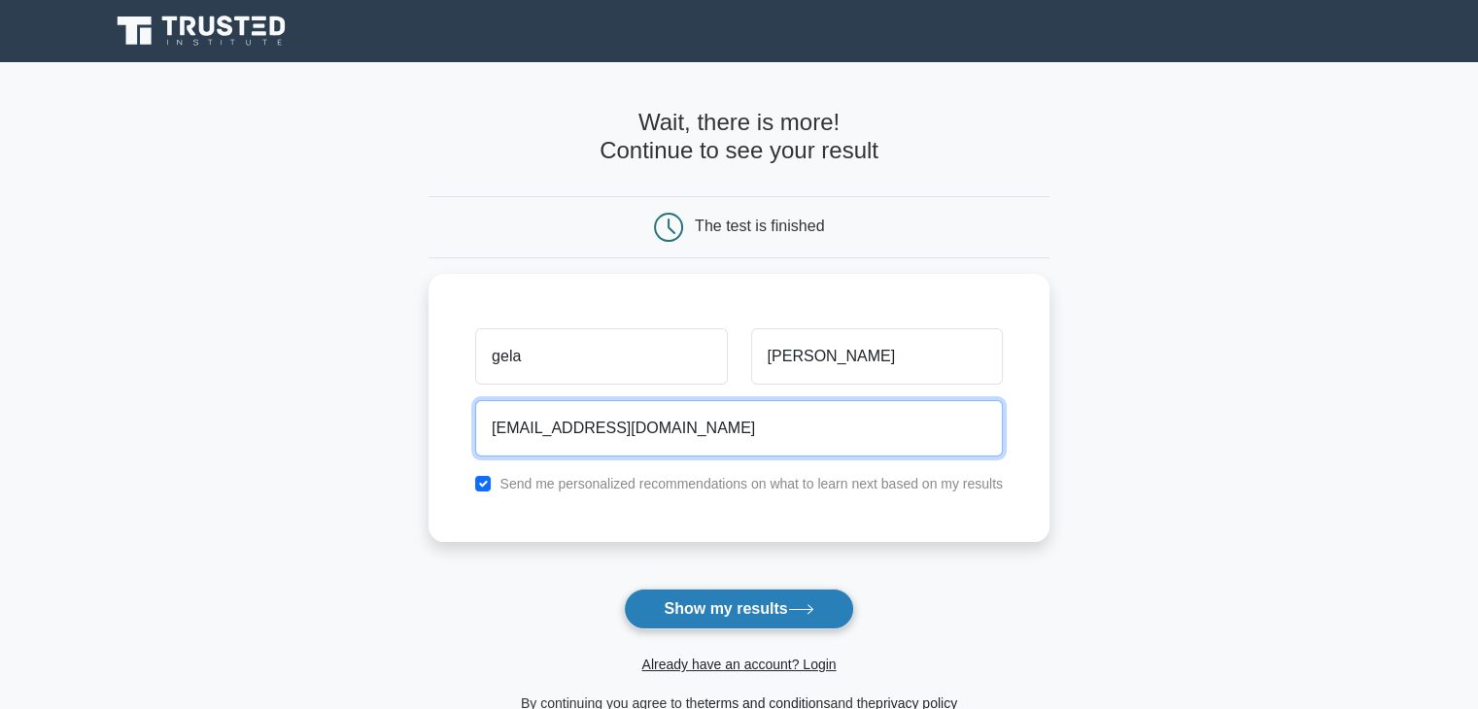
type input "lyaretails@gmail.com"
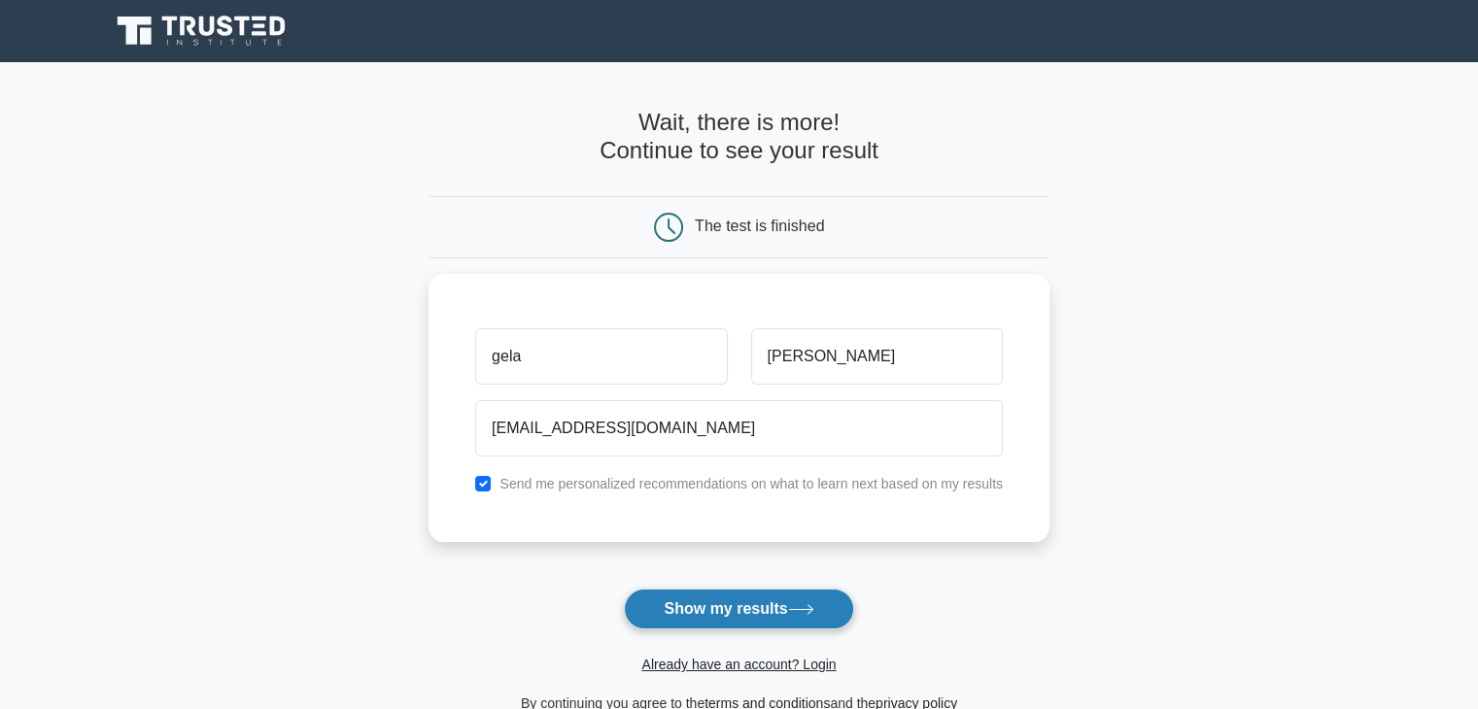
click at [697, 608] on button "Show my results" at bounding box center [738, 609] width 229 height 41
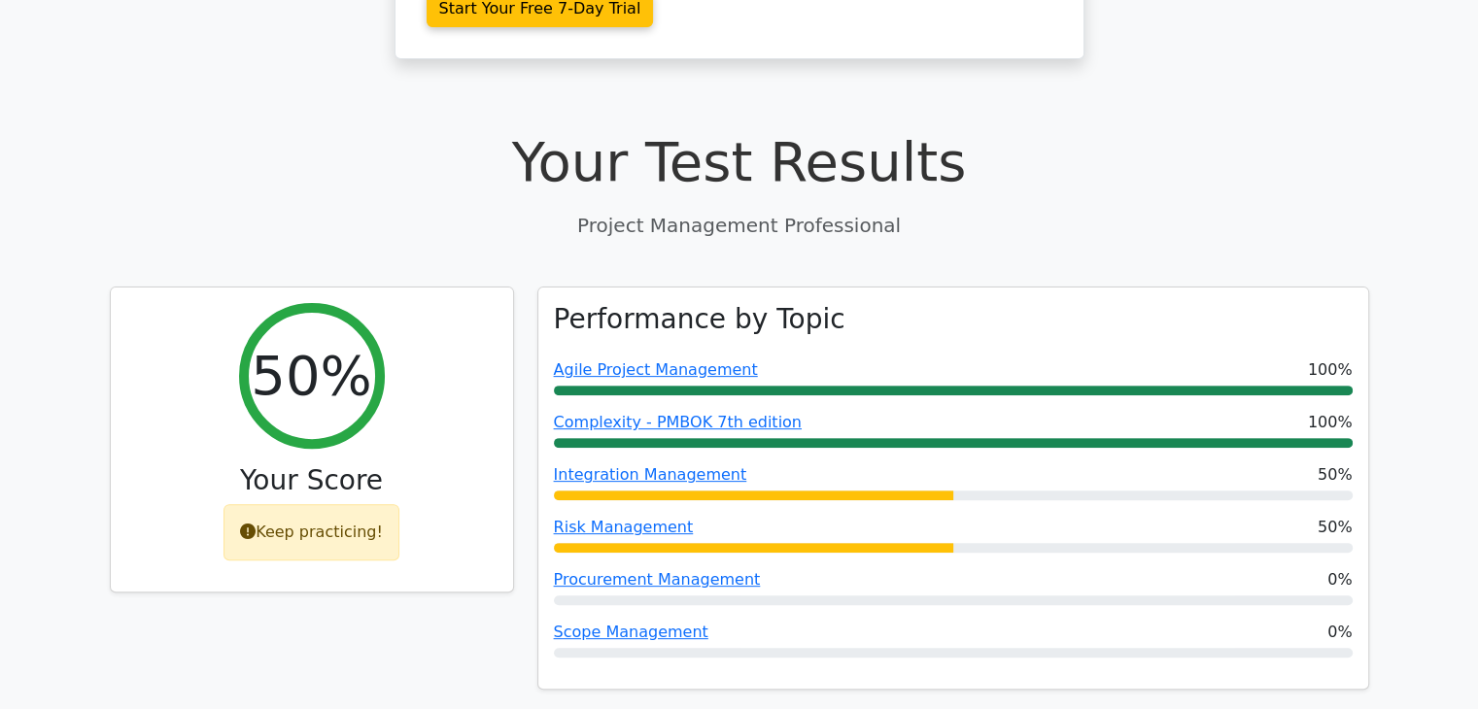
scroll to position [599, 0]
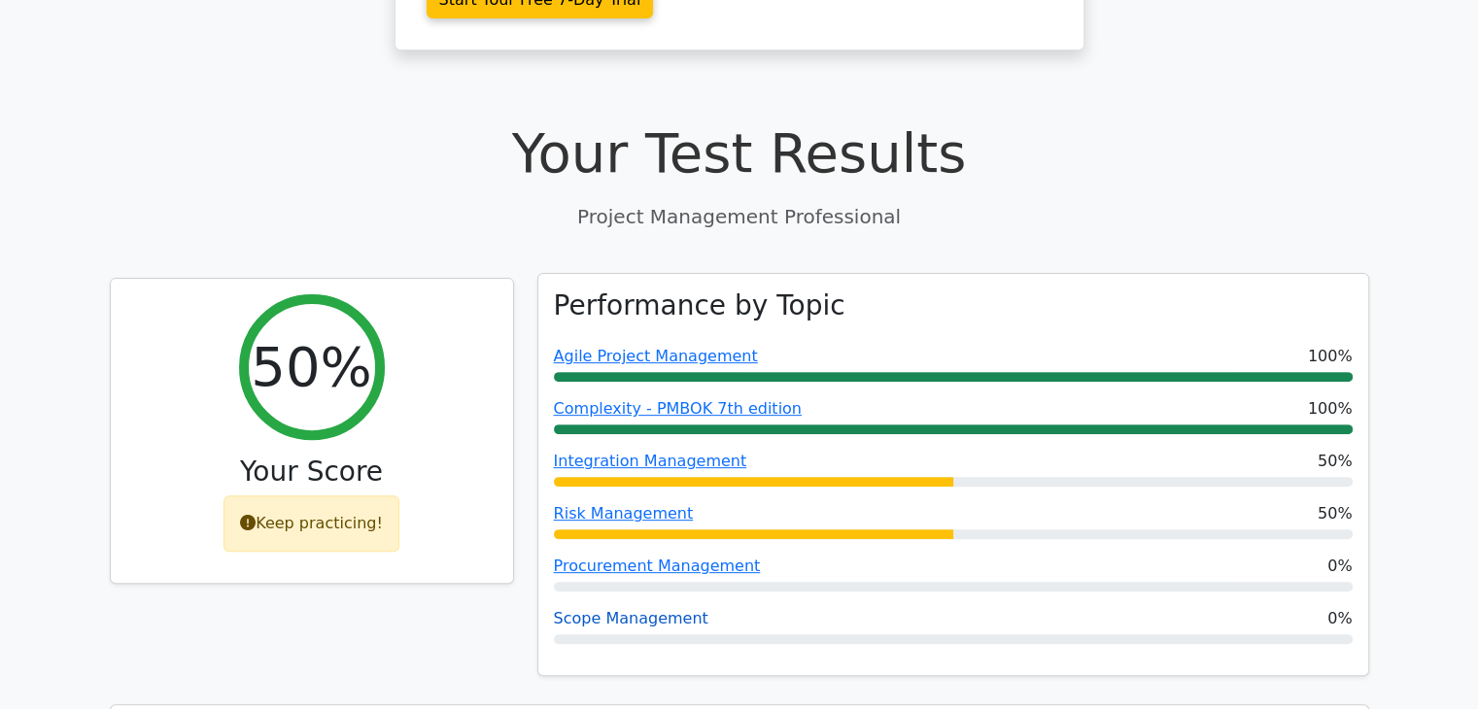
click at [606, 609] on link "Scope Management" at bounding box center [631, 618] width 155 height 18
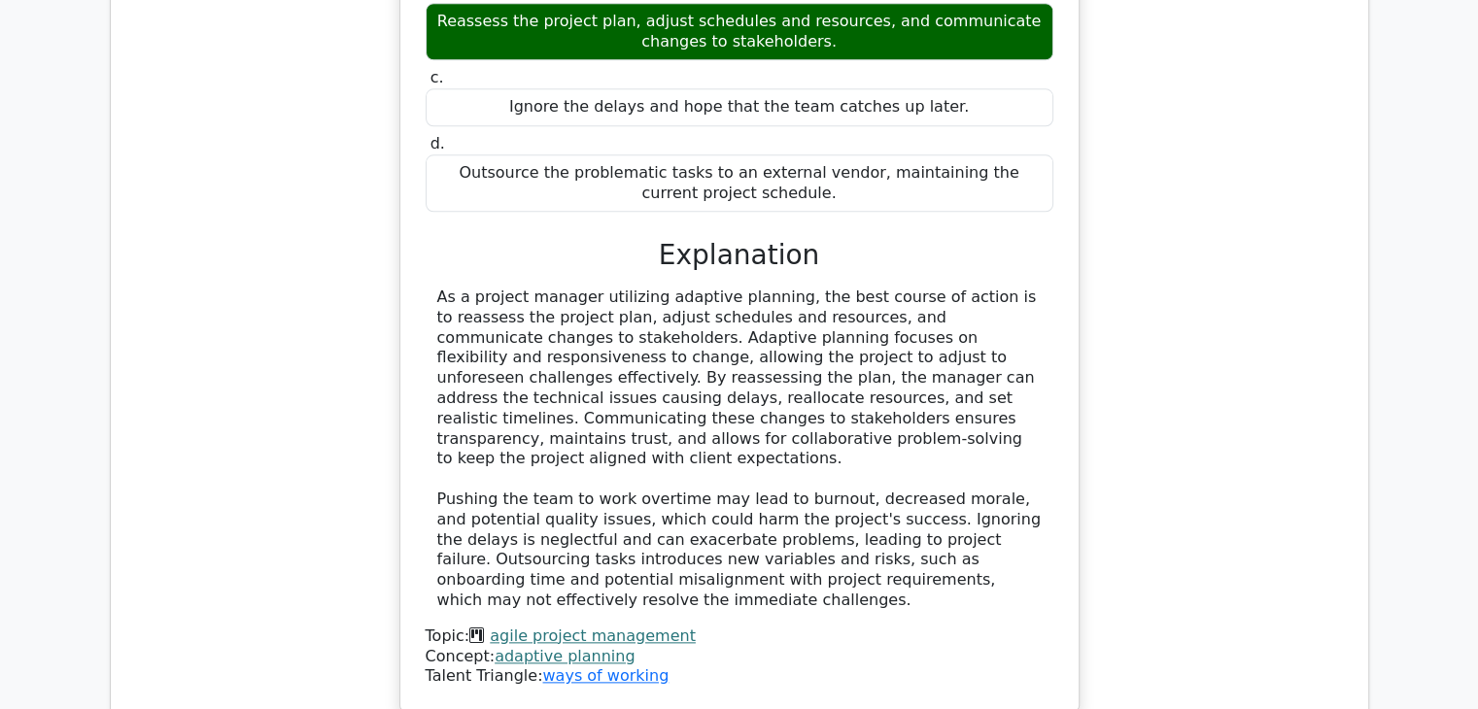
scroll to position [2084, 0]
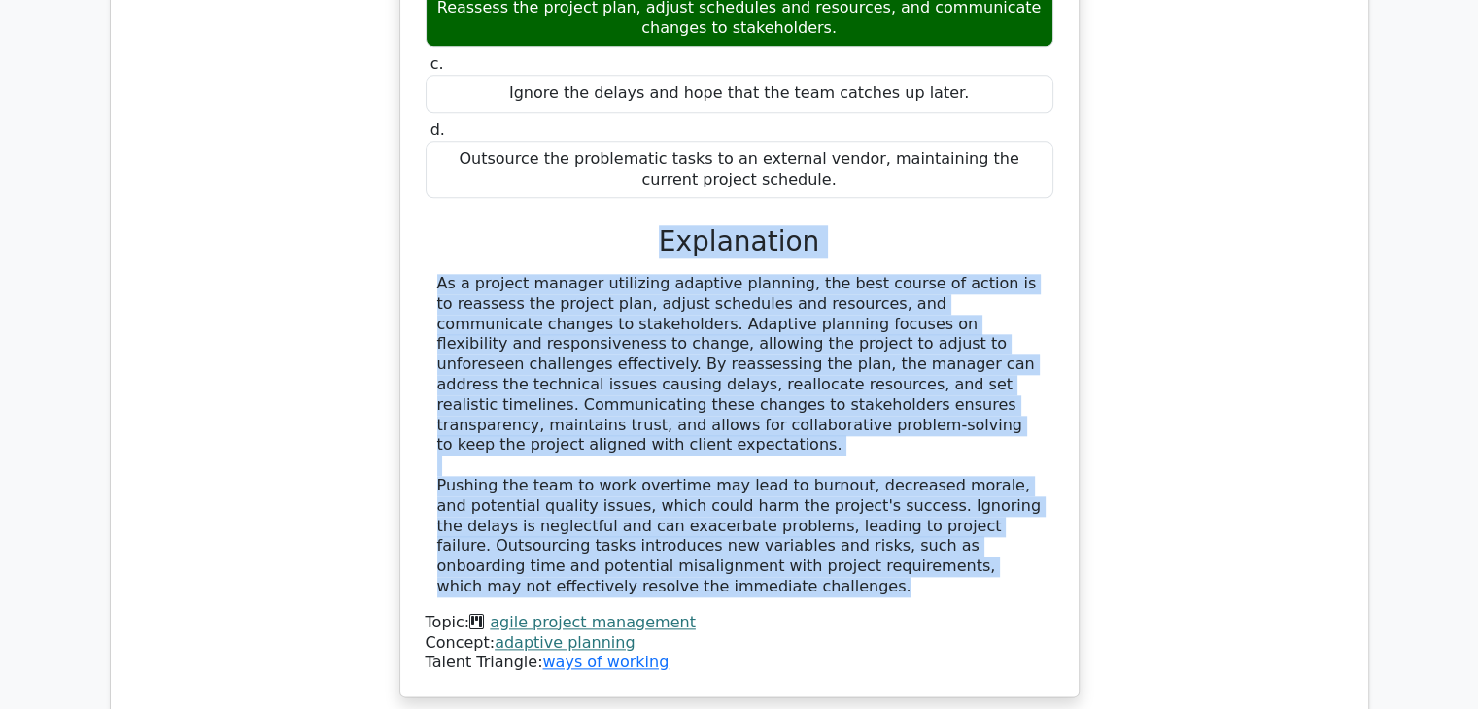
drag, startPoint x: 1042, startPoint y: 451, endPoint x: 431, endPoint y: 159, distance: 677.2
click at [431, 159] on div "a. Push the team to work overtime and weekends to meet the original deadlines, …" at bounding box center [740, 276] width 632 height 795
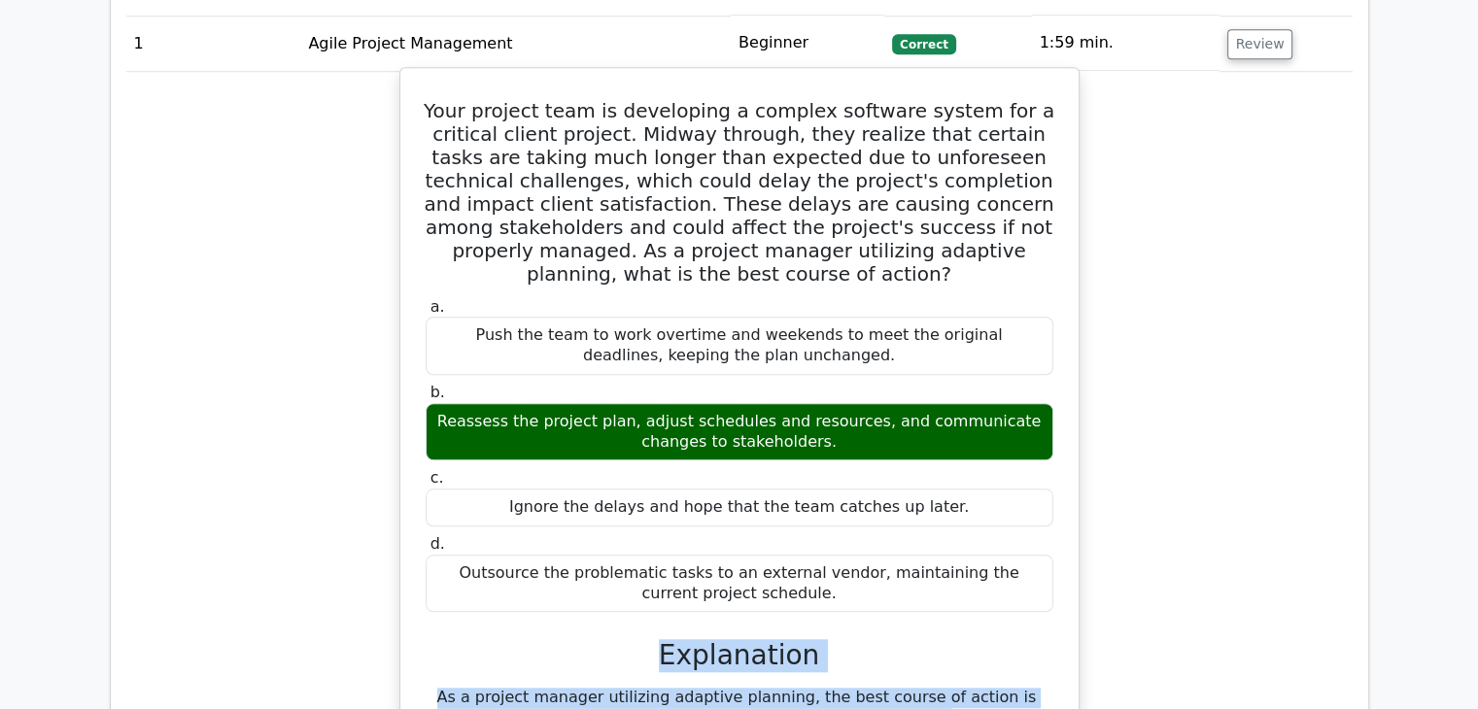
scroll to position [1605, 0]
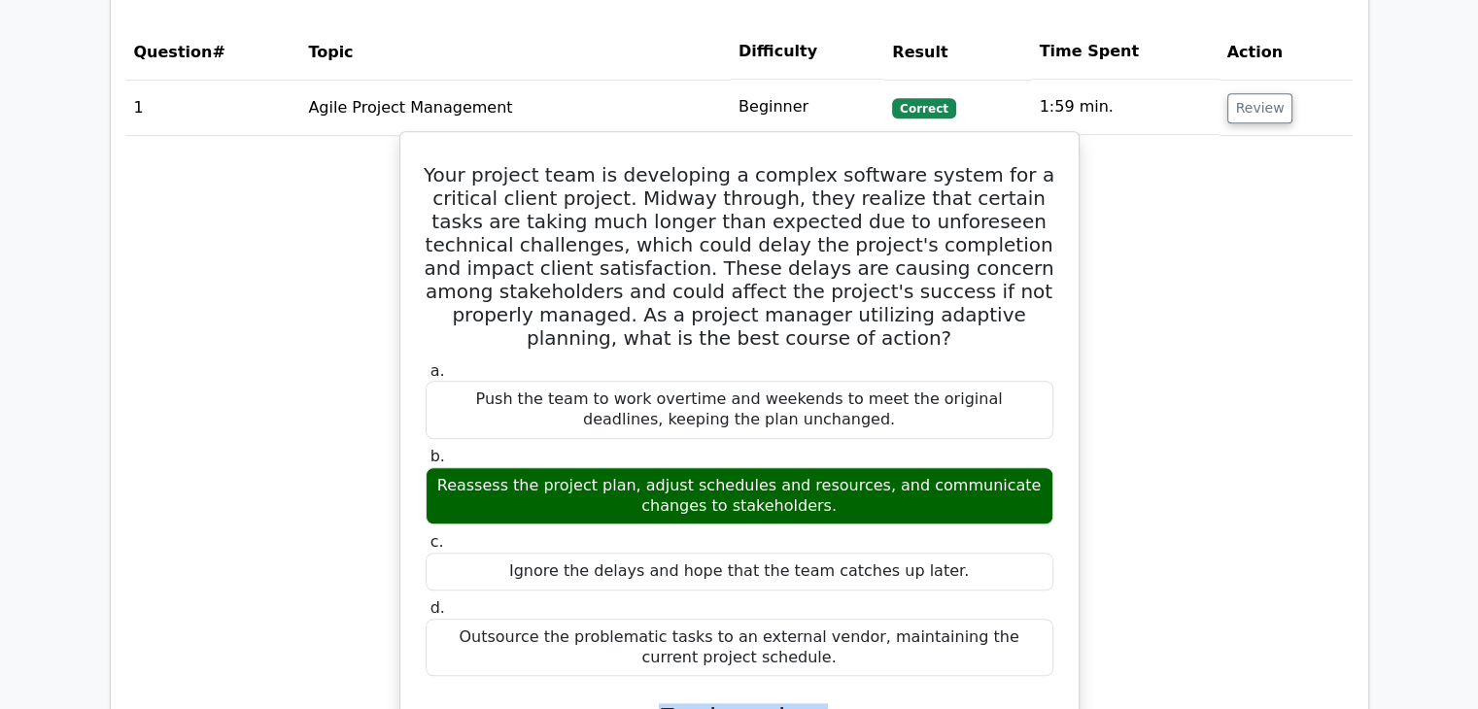
copy tbody "Correct 1:59 min. Review Your project team is developing a complex software sys…"
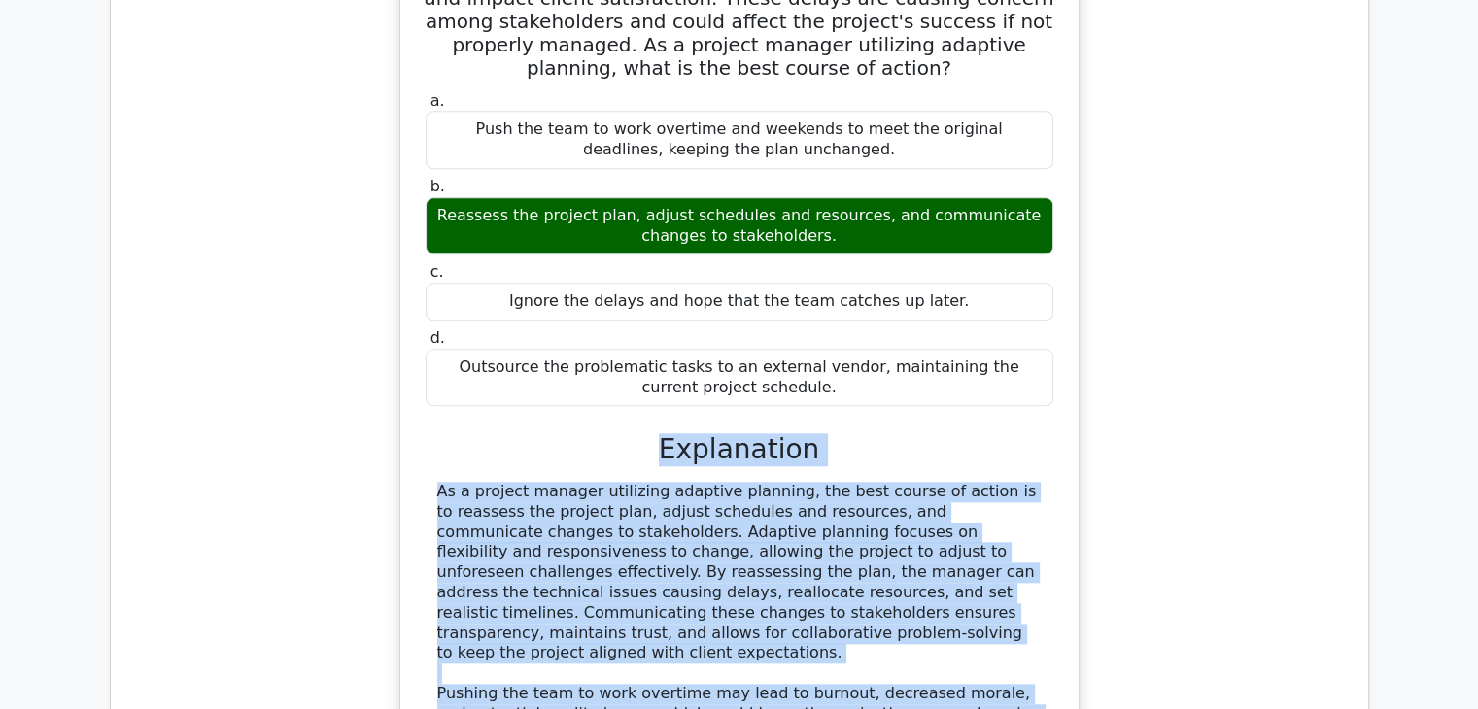
scroll to position [1913, 0]
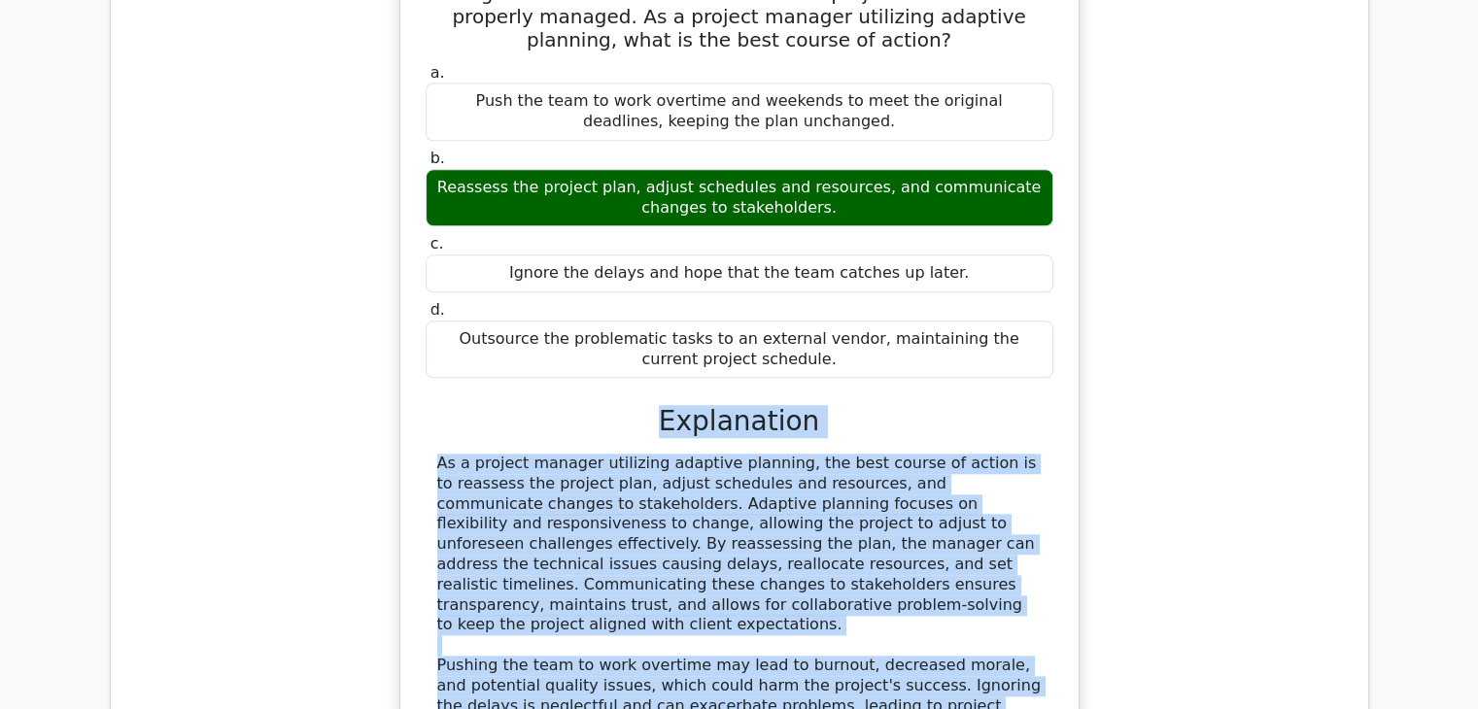
copy tbody "Correct 1:59 min. Review Your project team is developing a complex software sys…"
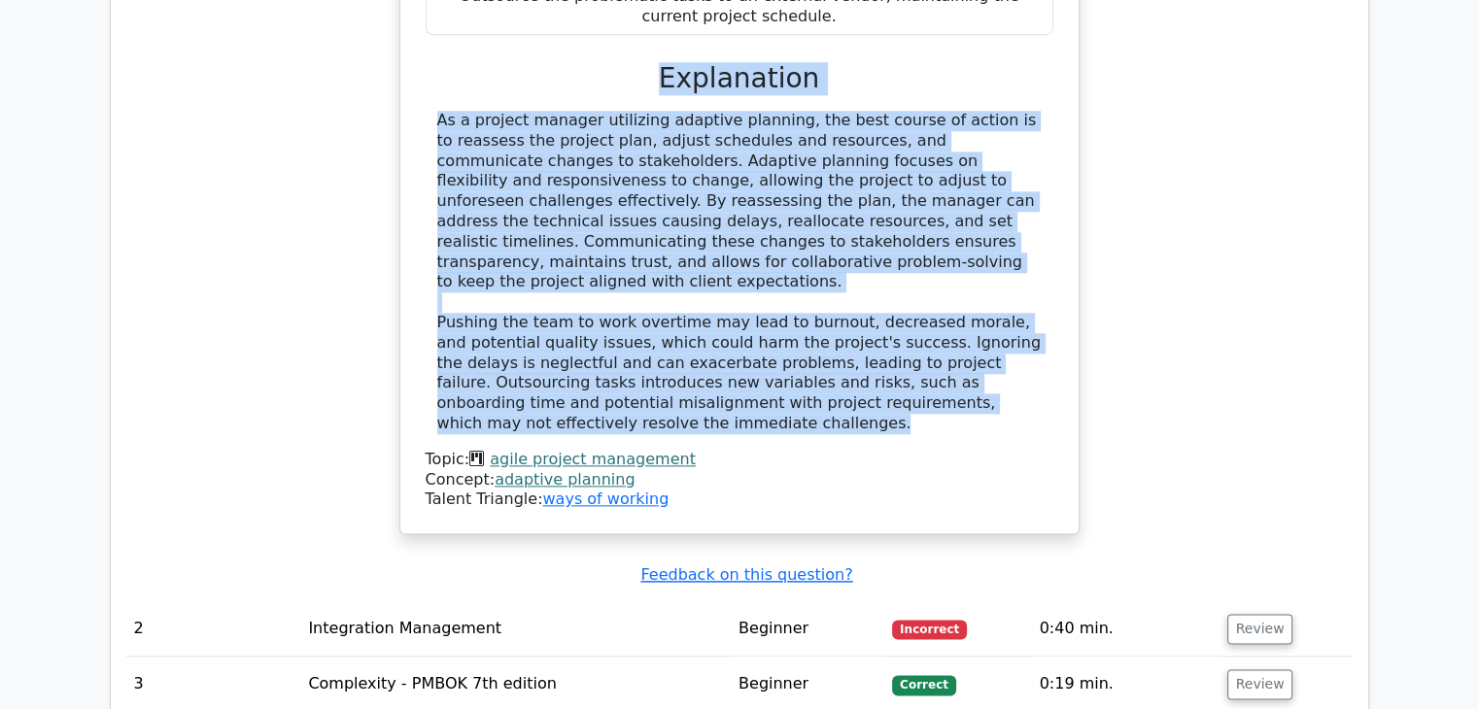
scroll to position [2261, 0]
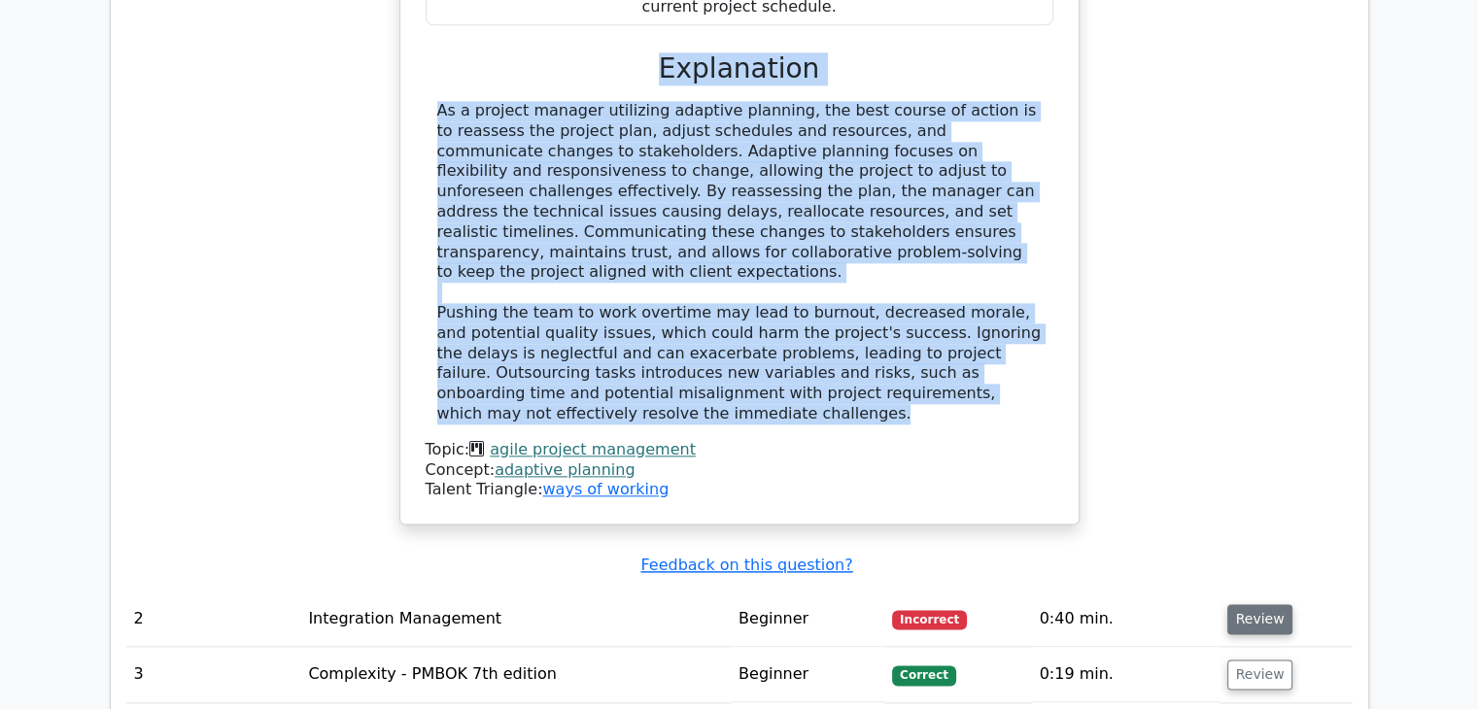
click at [1263, 604] on button "Review" at bounding box center [1260, 619] width 66 height 30
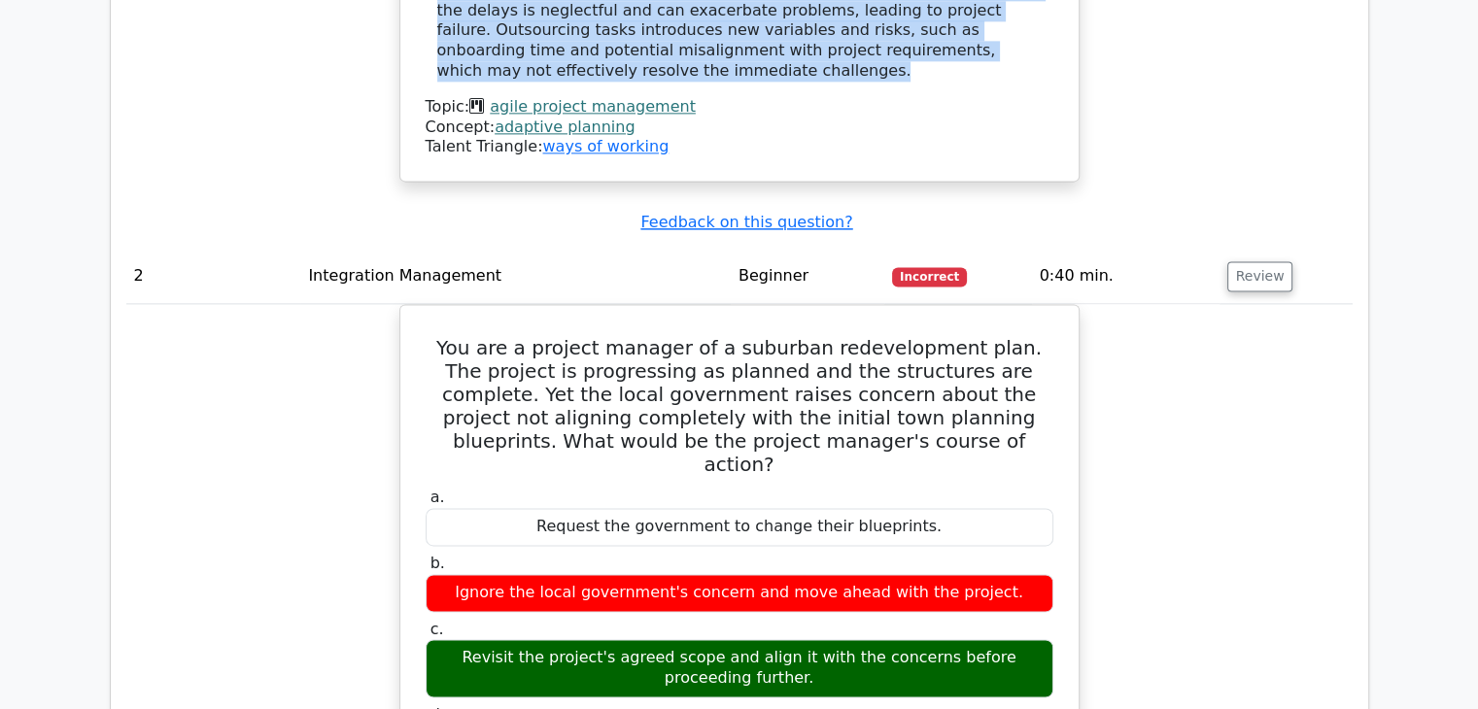
scroll to position [2664, 0]
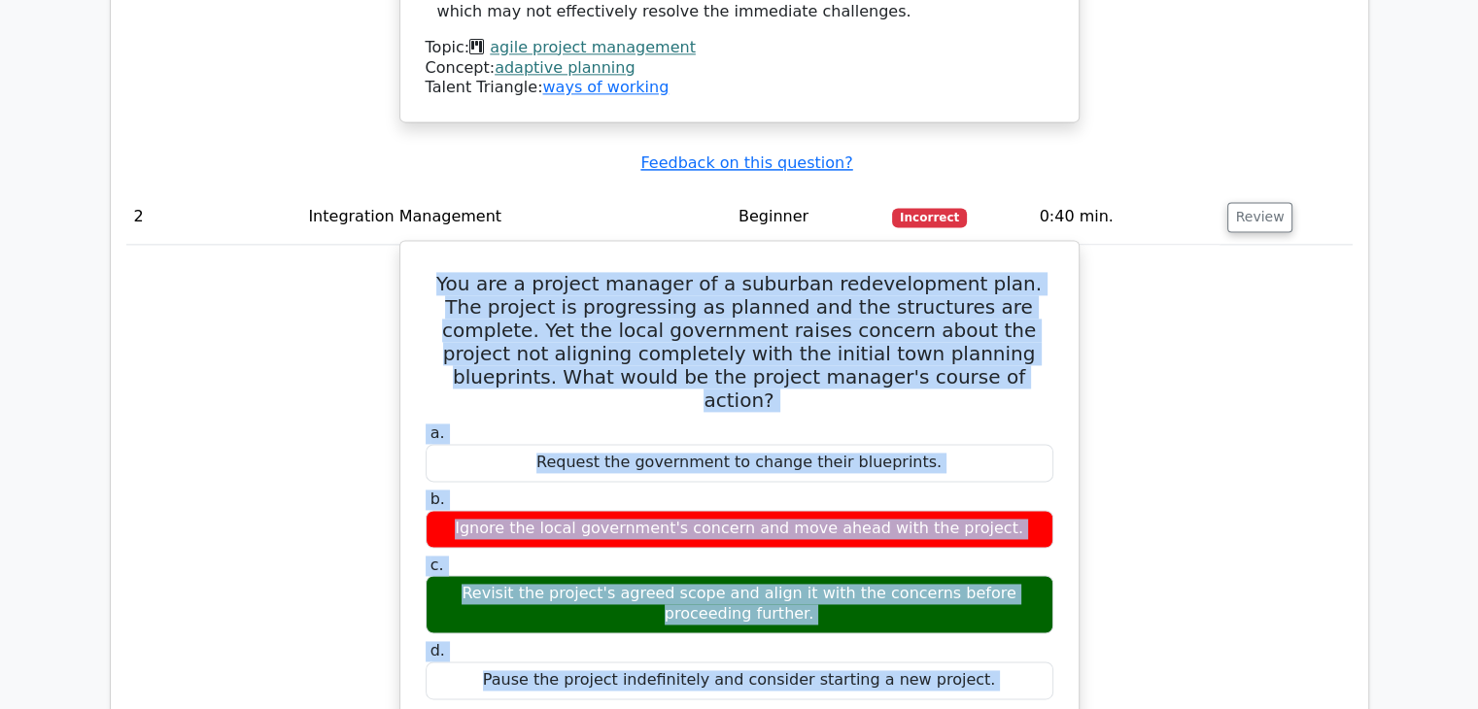
drag, startPoint x: 448, startPoint y: 143, endPoint x: 893, endPoint y: 684, distance: 700.8
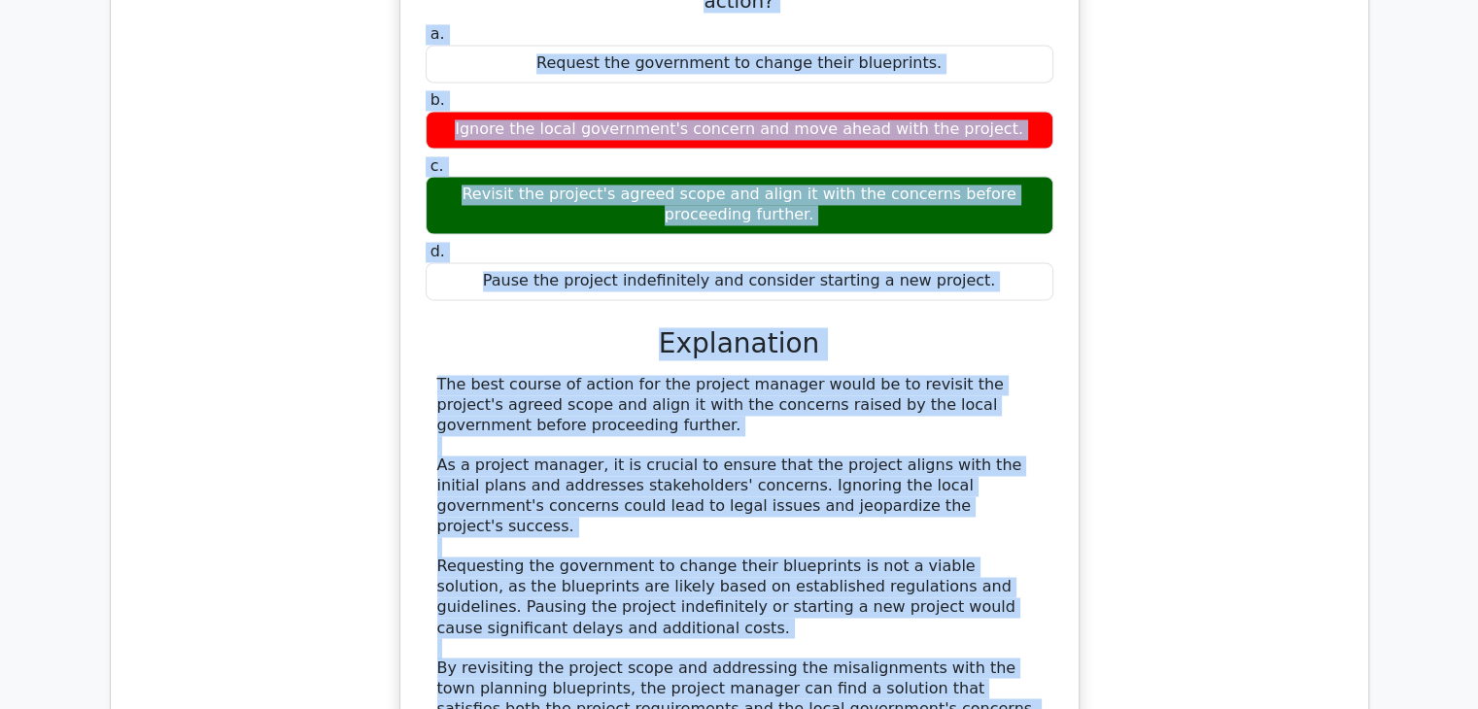
scroll to position [3066, 0]
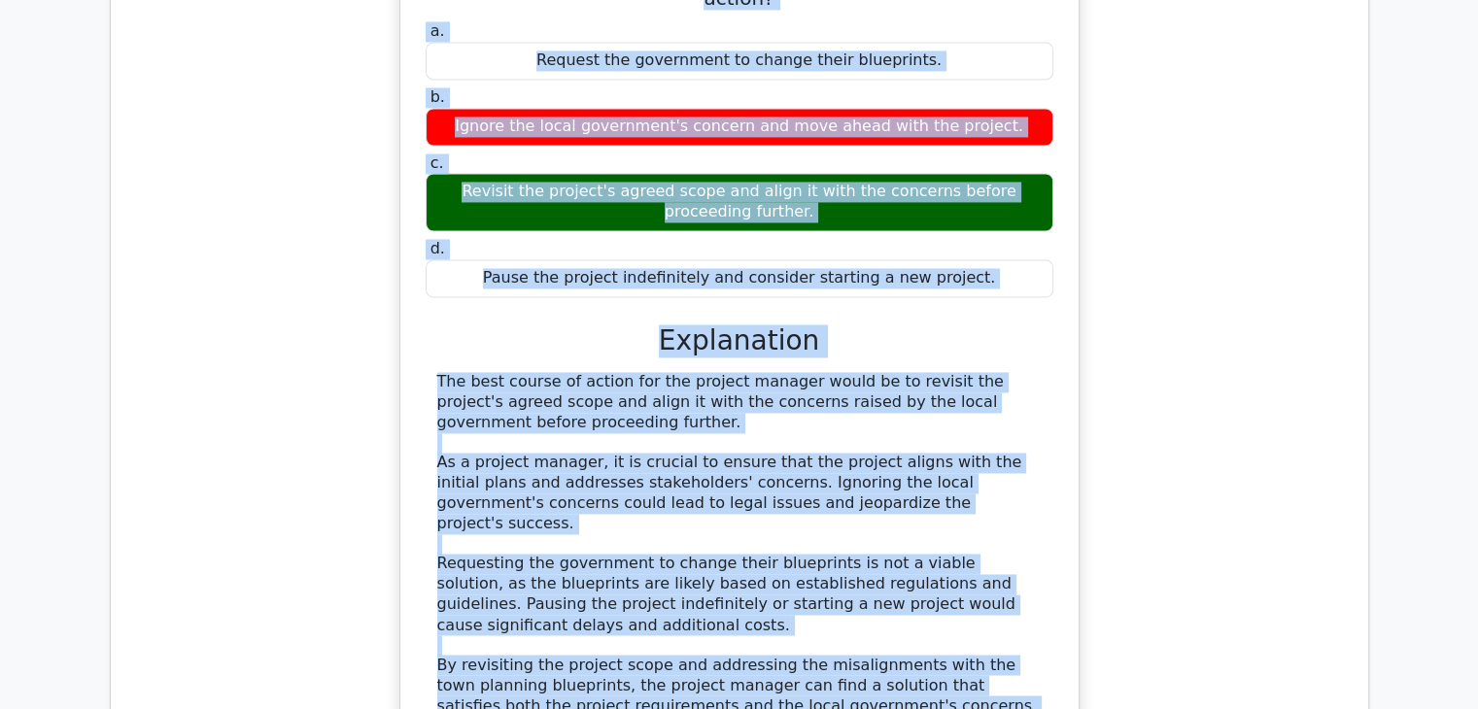
copy div "You are a project manager of a suburban redevelopment plan. The project is prog…"
click at [1059, 298] on div "You are a project manager of a suburban redevelopment plan. The project is prog…" at bounding box center [739, 337] width 663 height 982
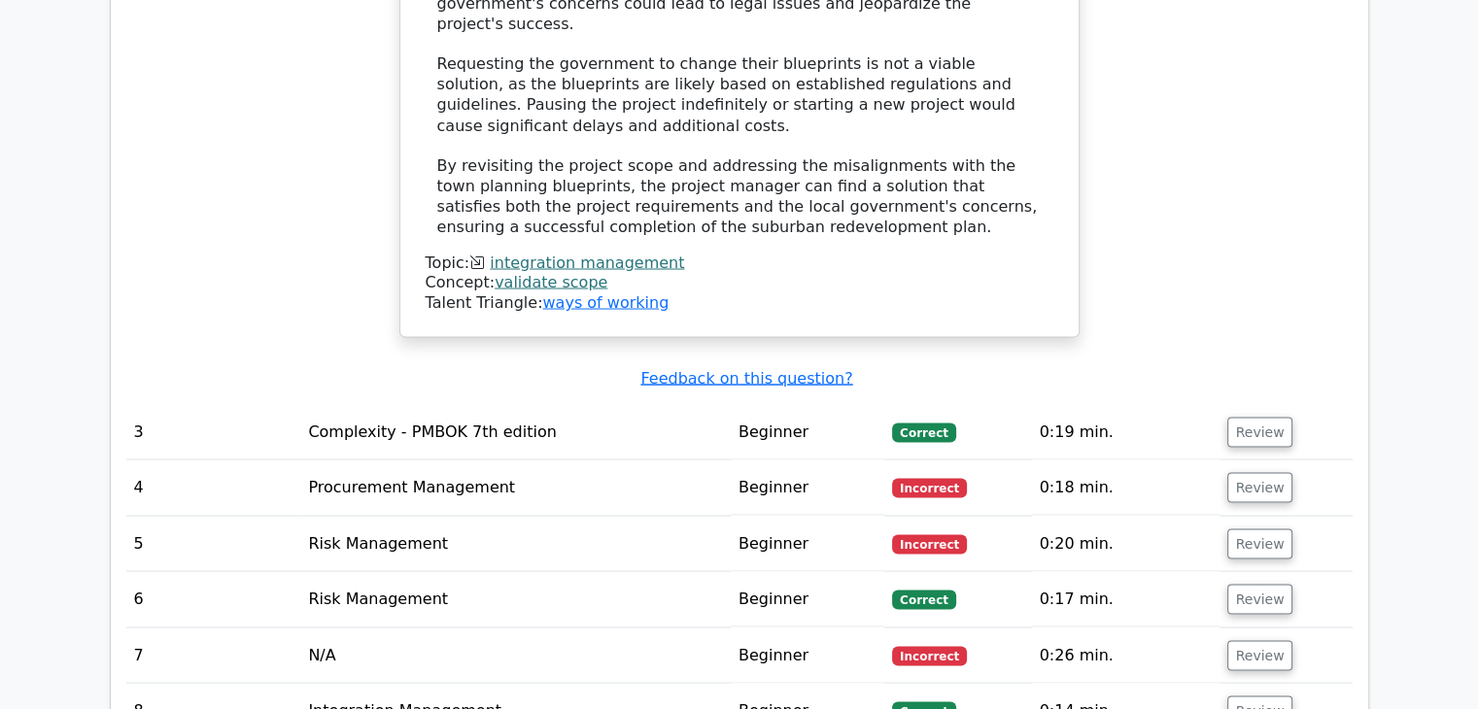
scroll to position [3588, 0]
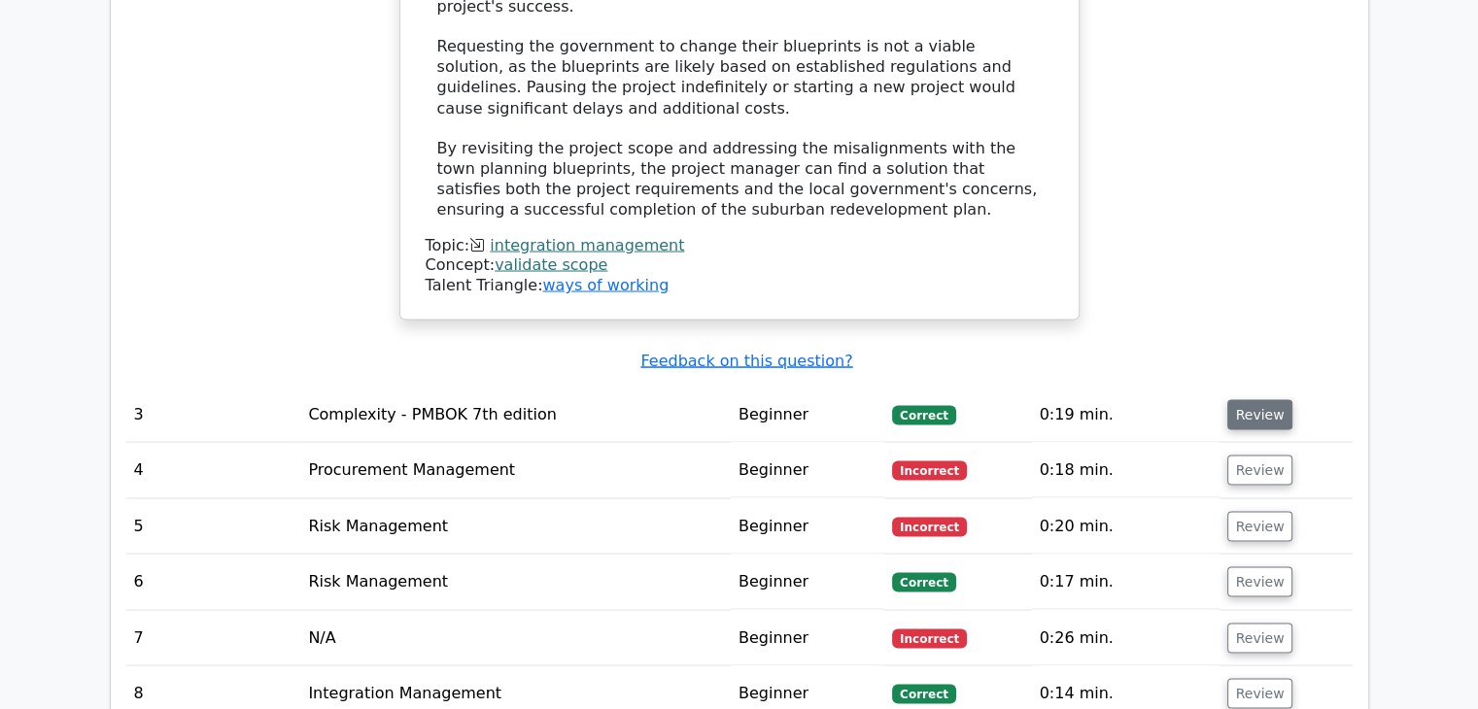
click at [1241, 399] on button "Review" at bounding box center [1260, 414] width 66 height 30
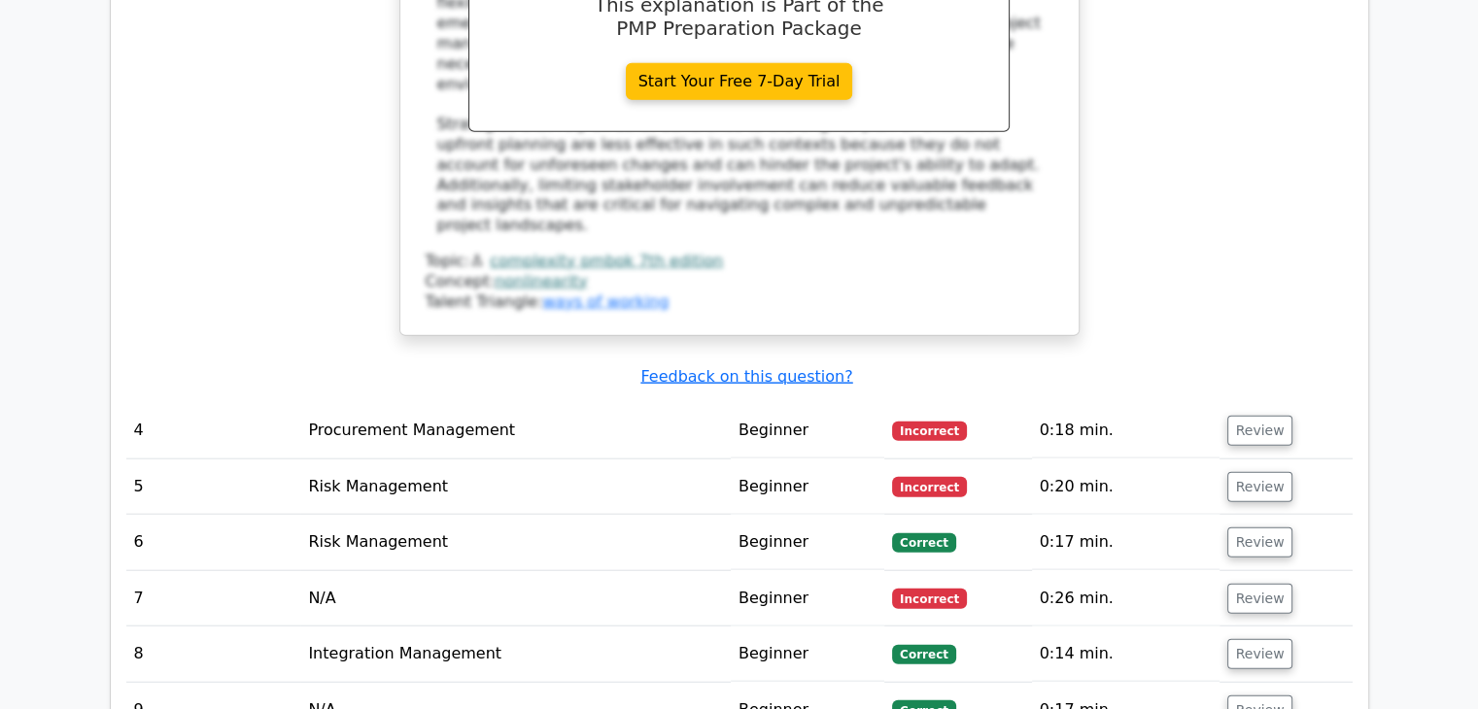
scroll to position [4597, 0]
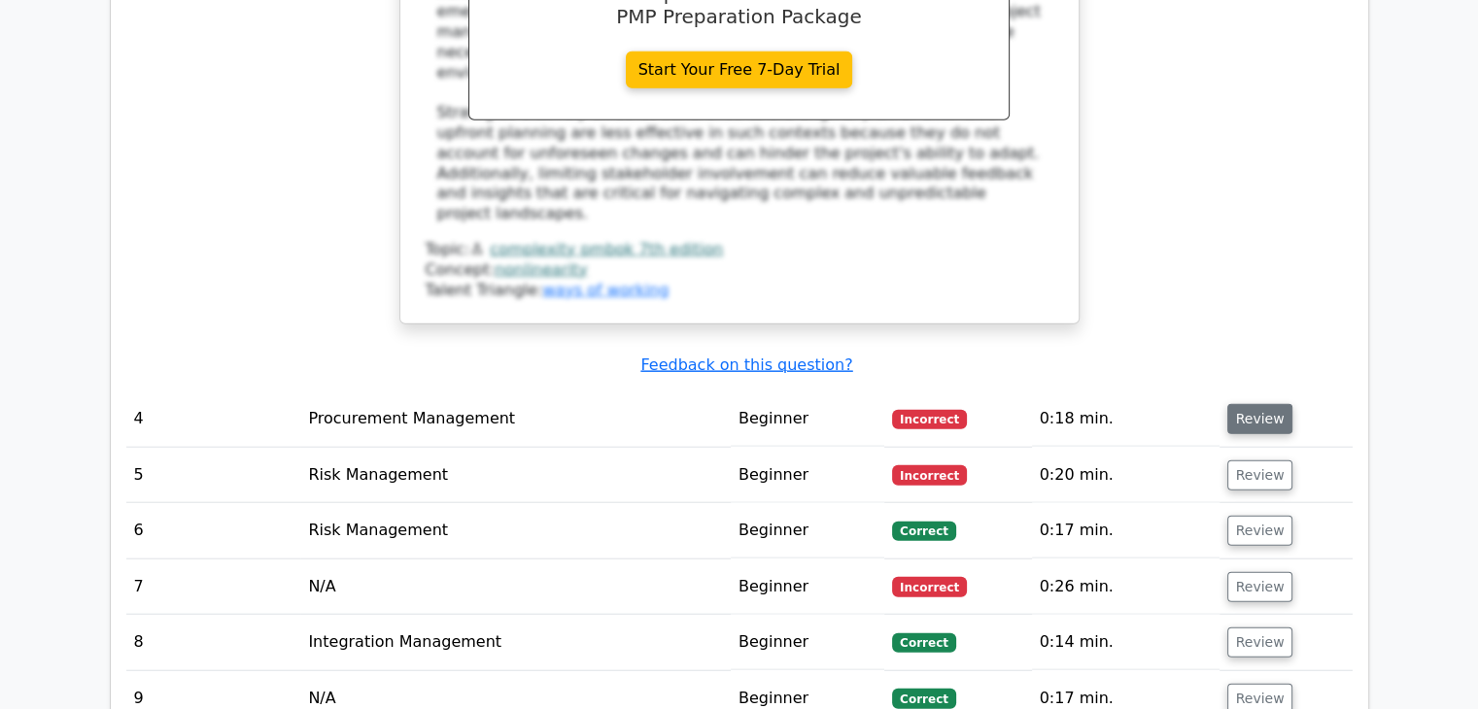
click at [1258, 404] on button "Review" at bounding box center [1260, 419] width 66 height 30
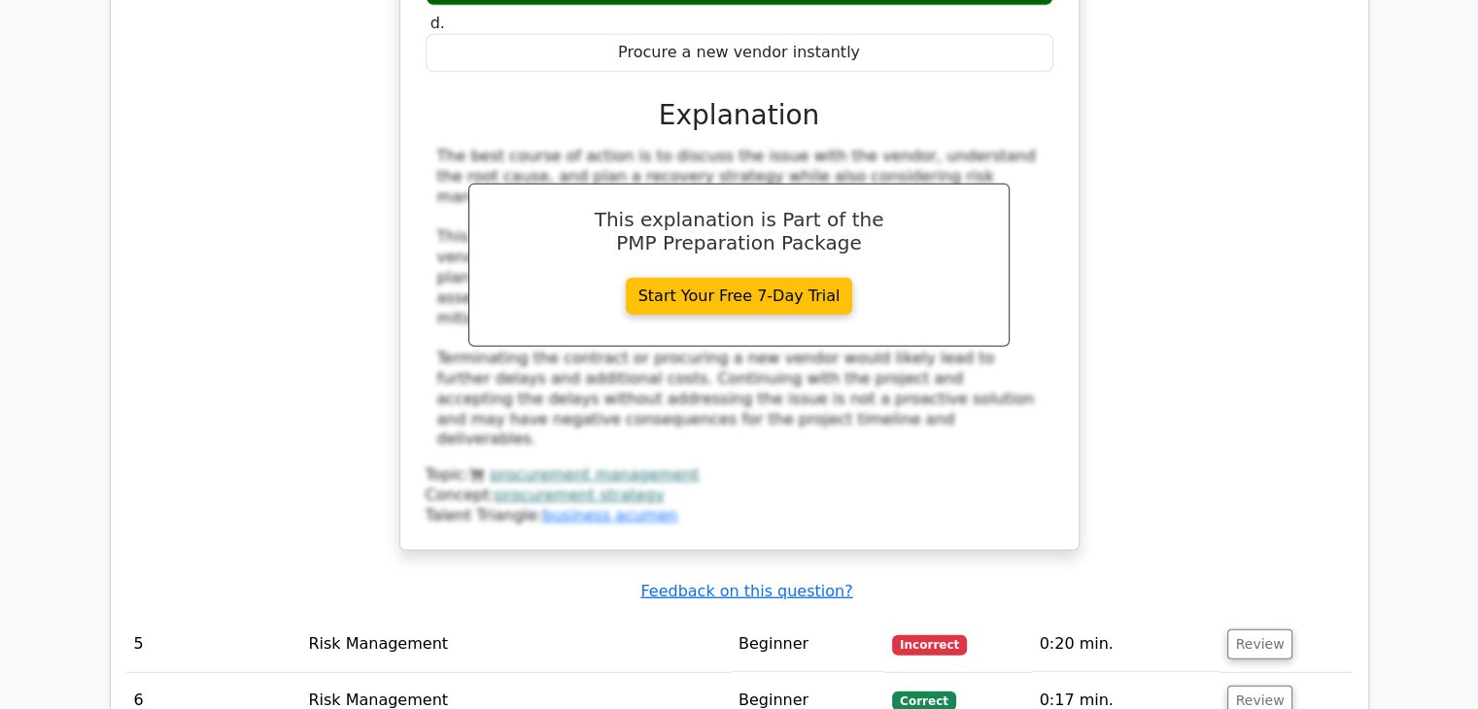
scroll to position [5450, 0]
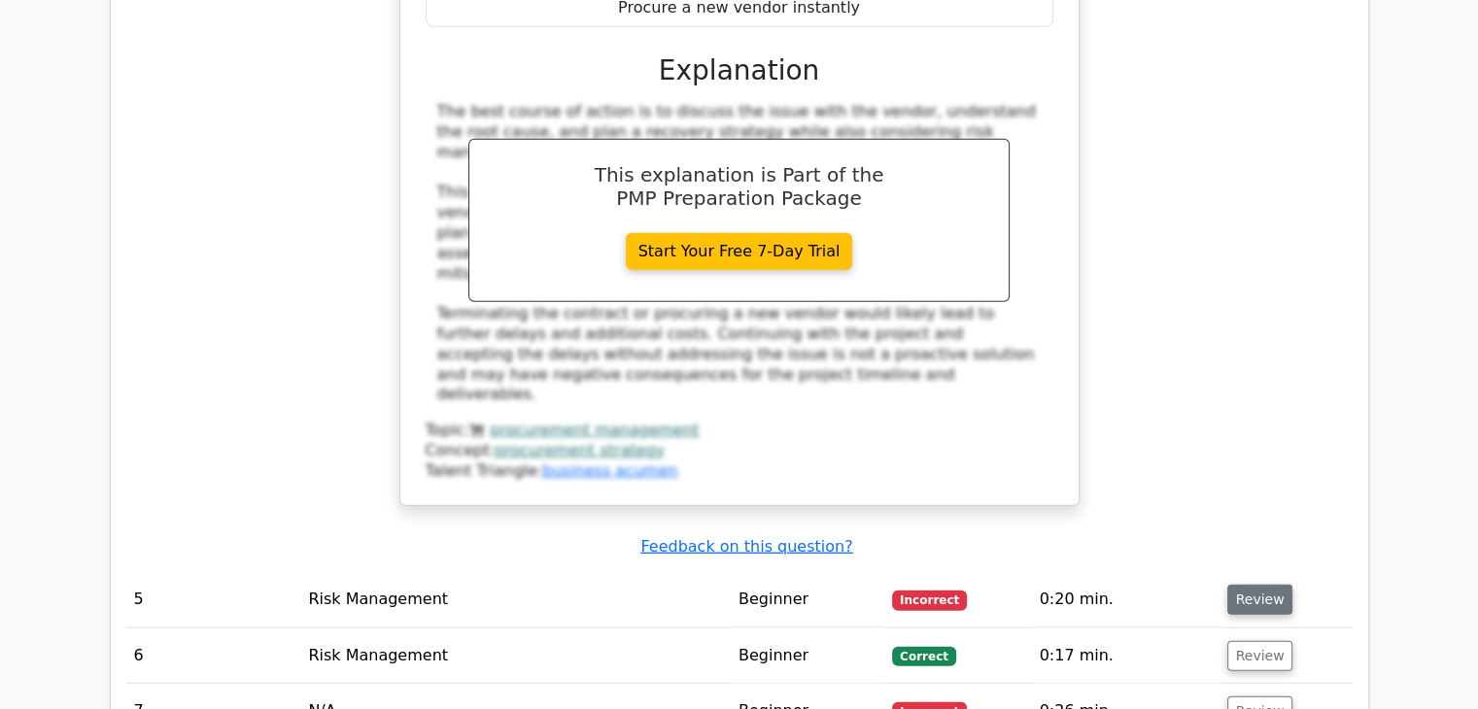
click at [1238, 585] on button "Review" at bounding box center [1260, 600] width 66 height 30
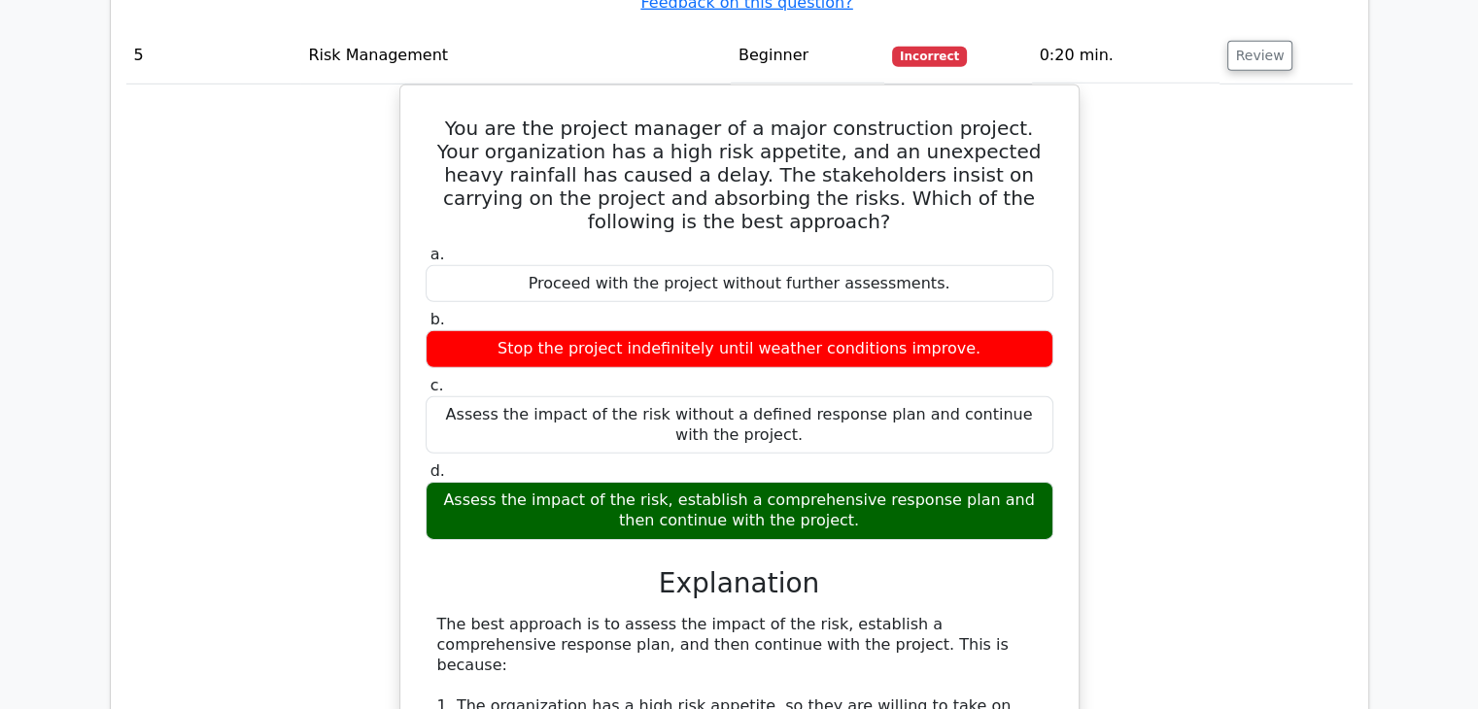
scroll to position [6008, 0]
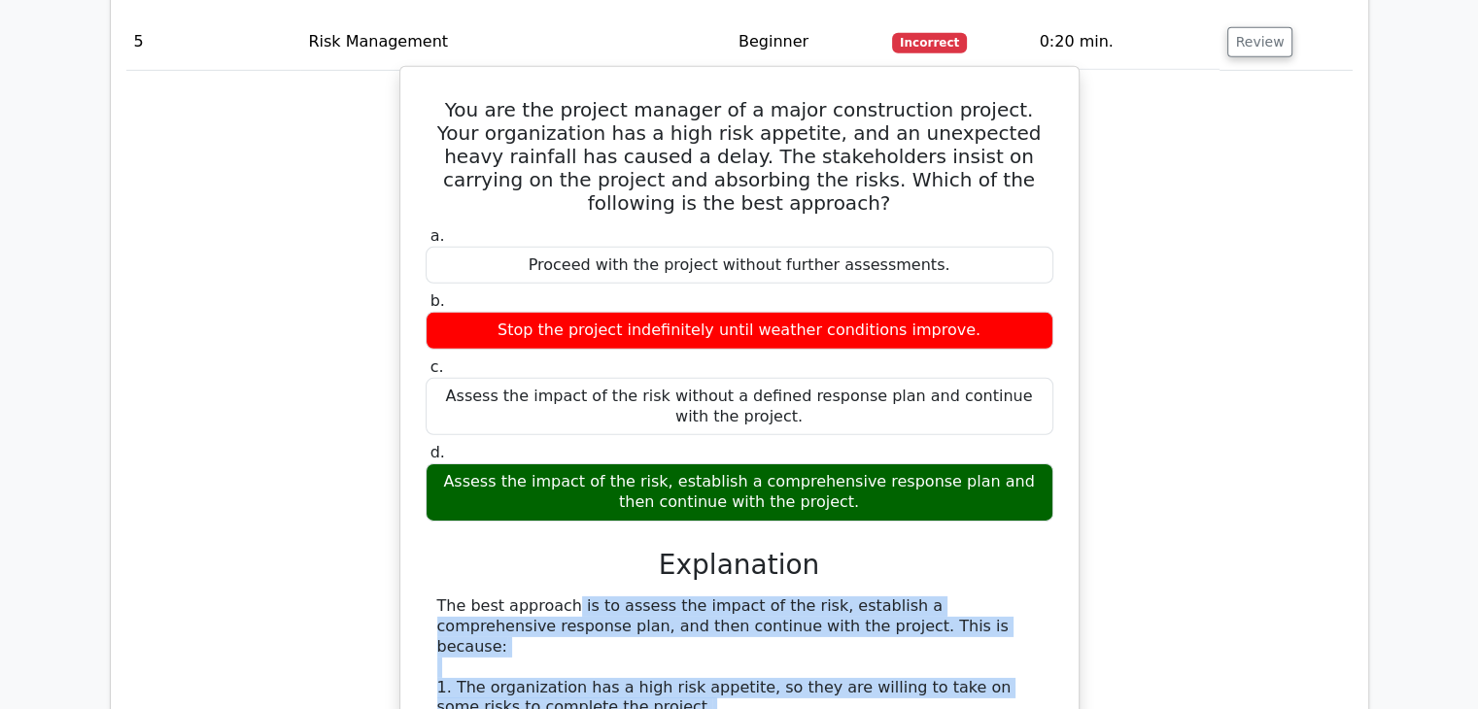
drag, startPoint x: 438, startPoint y: 246, endPoint x: 845, endPoint y: 534, distance: 499.1
copy div "The best approach is to assess the impact of the risk, establish a comprehensiv…"
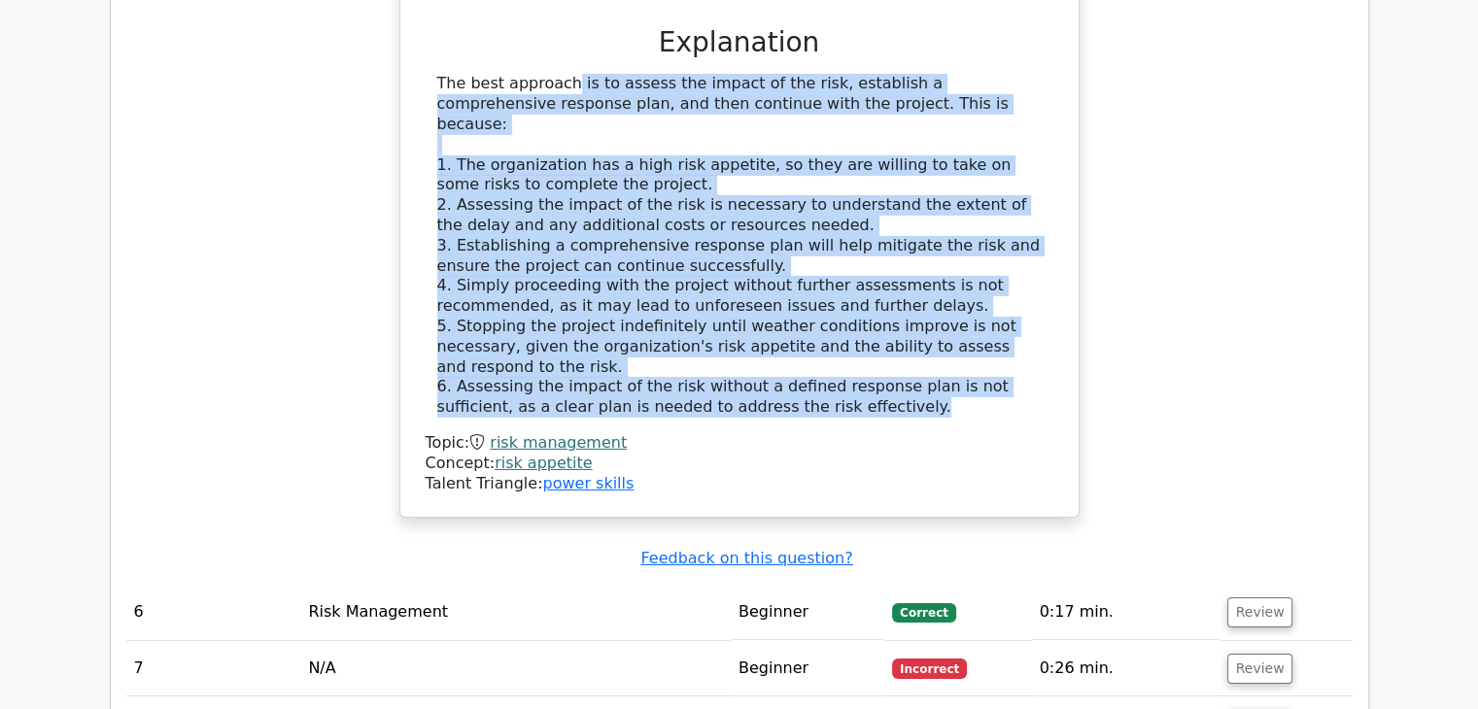
scroll to position [6577, 0]
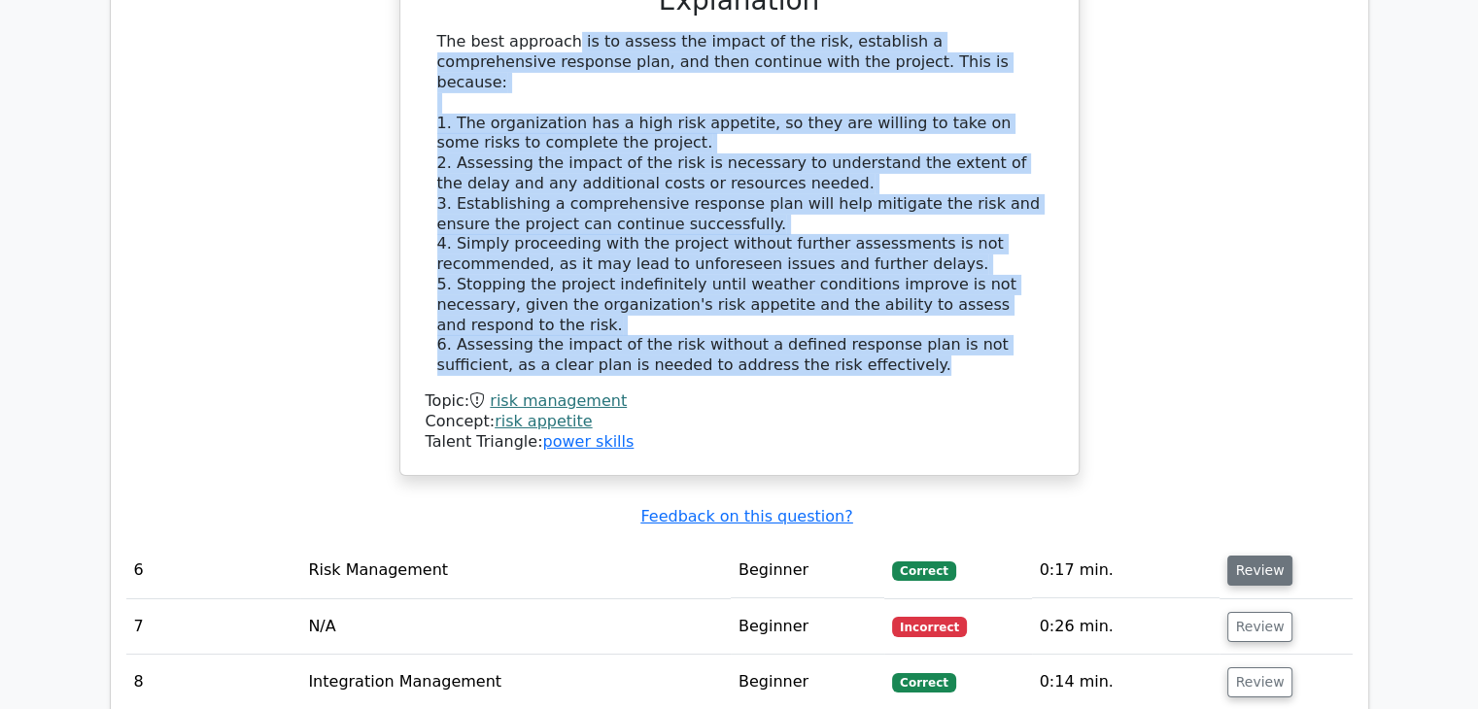
click at [1249, 556] on button "Review" at bounding box center [1260, 571] width 66 height 30
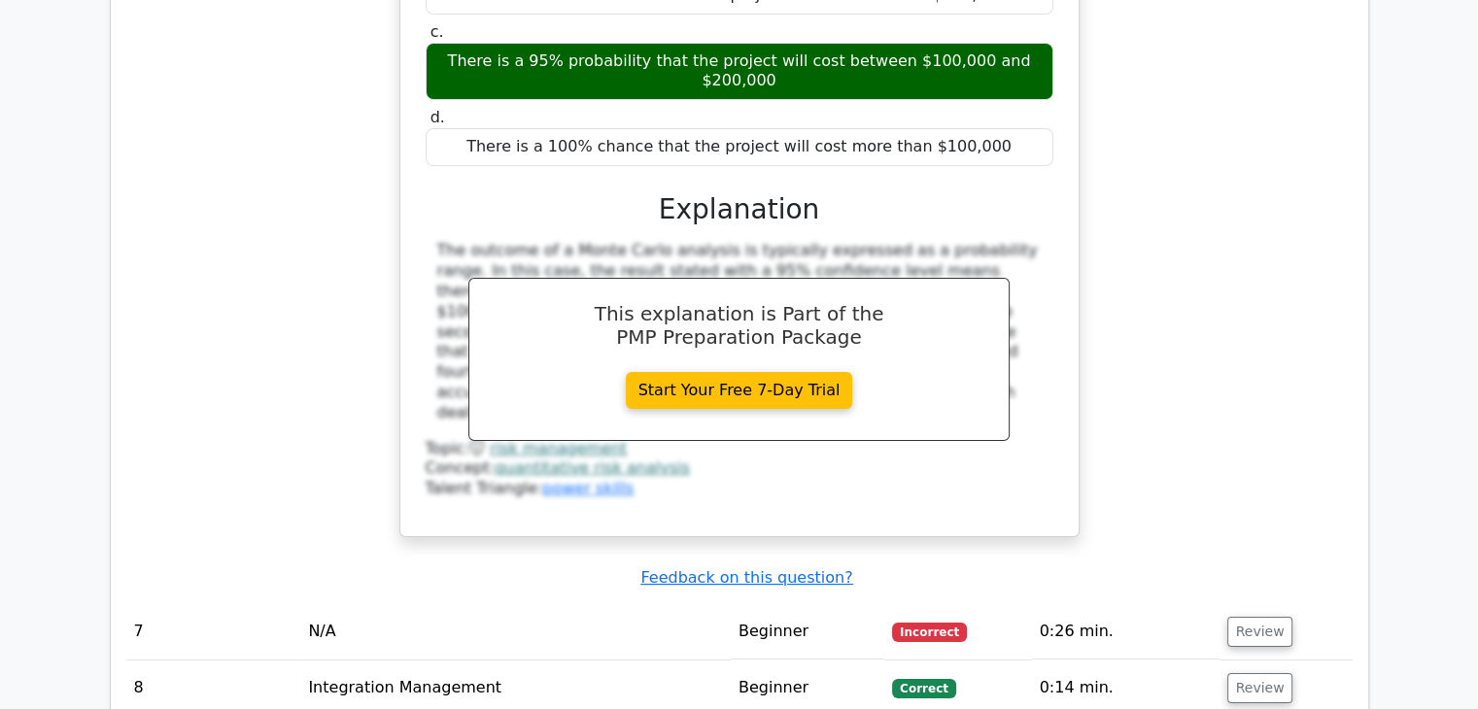
scroll to position [7448, 0]
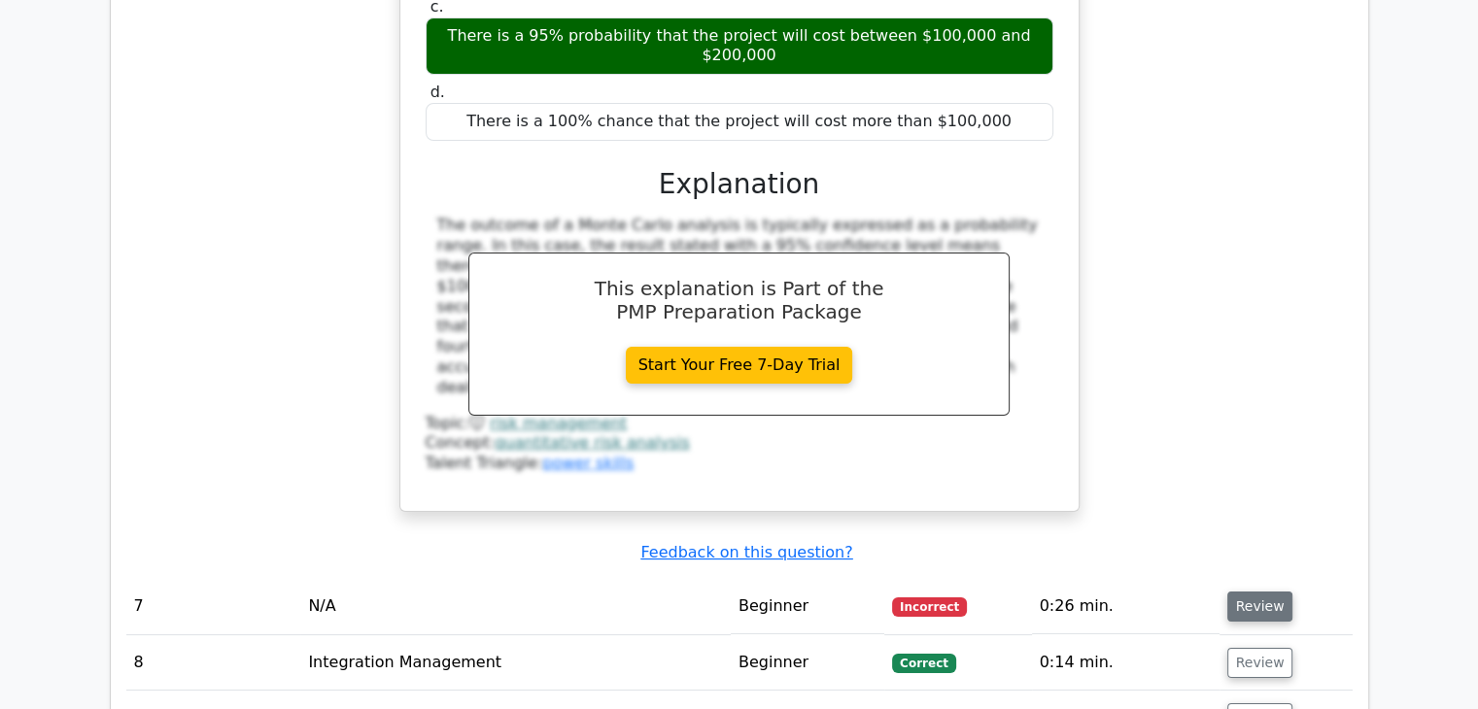
click at [1255, 592] on button "Review" at bounding box center [1260, 607] width 66 height 30
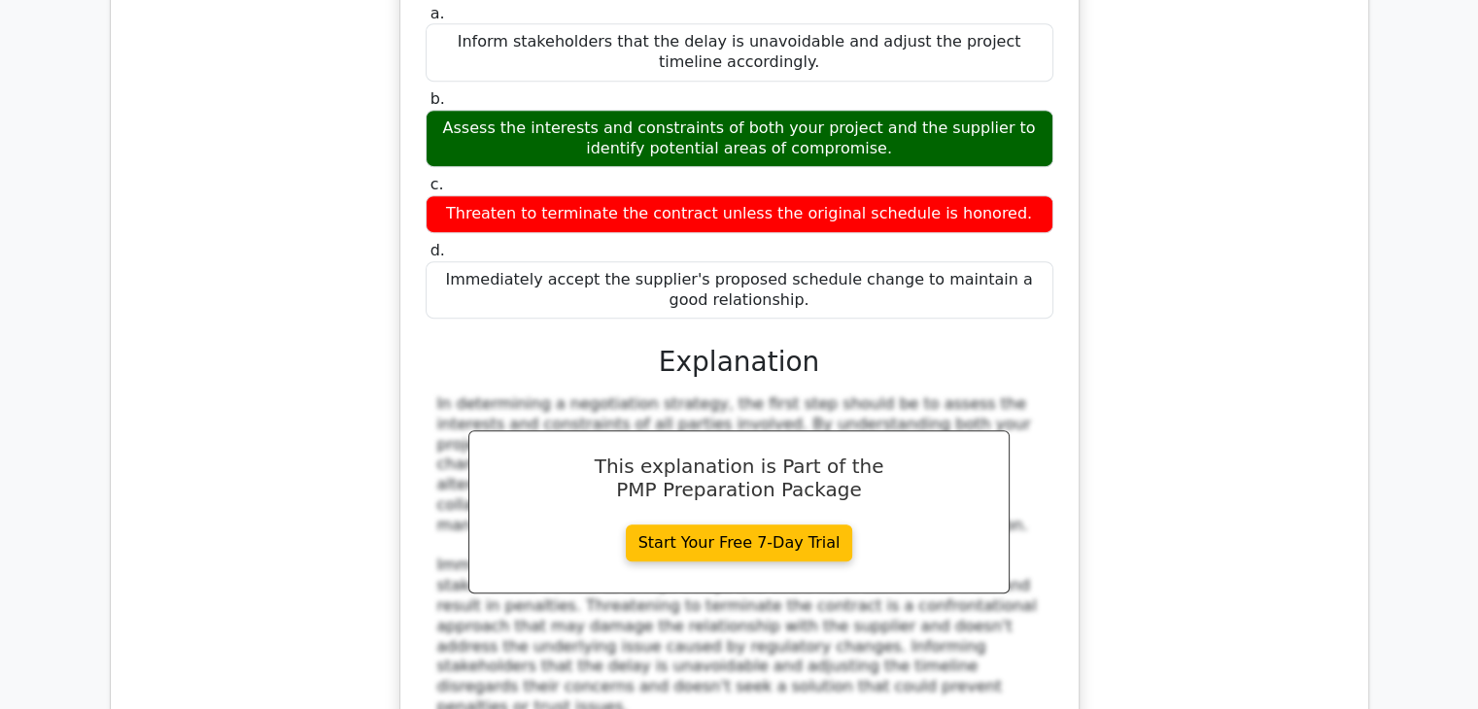
scroll to position [8372, 0]
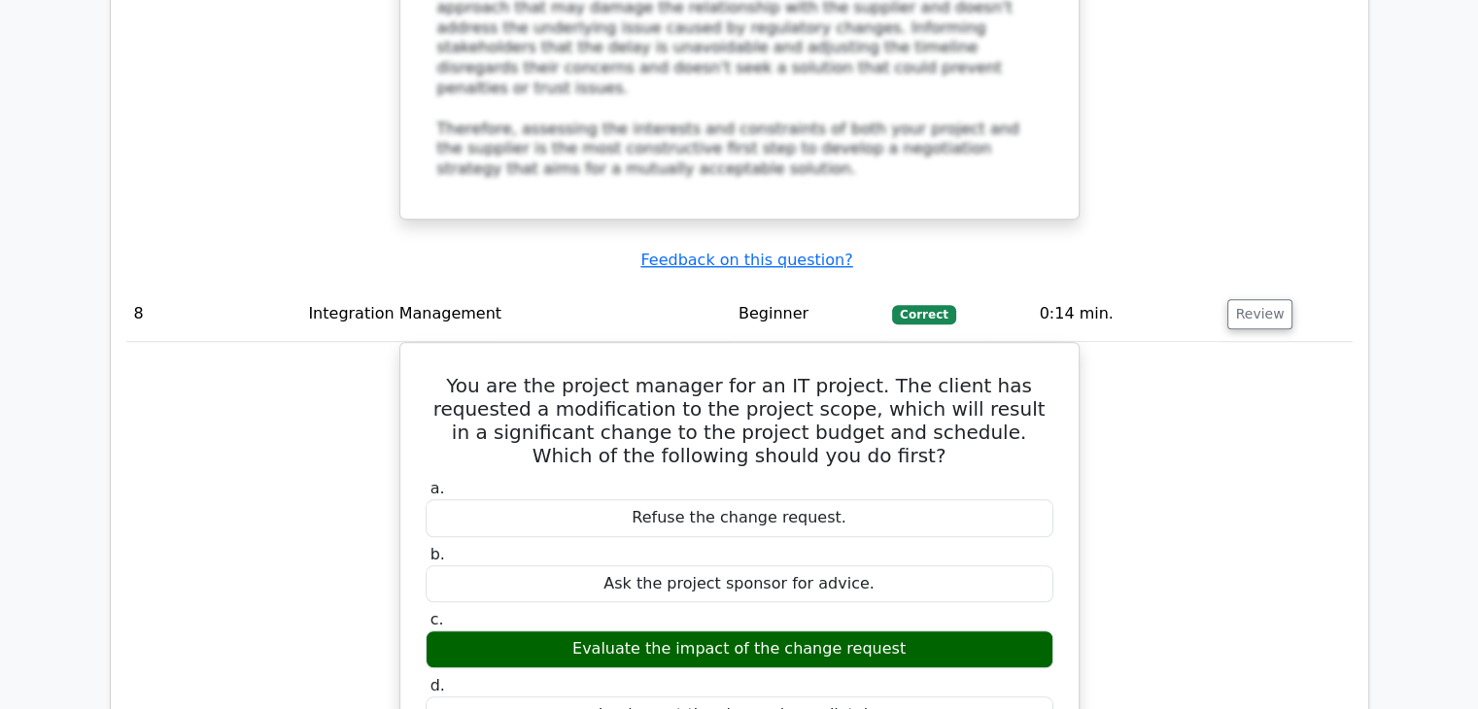
scroll to position [9006, 0]
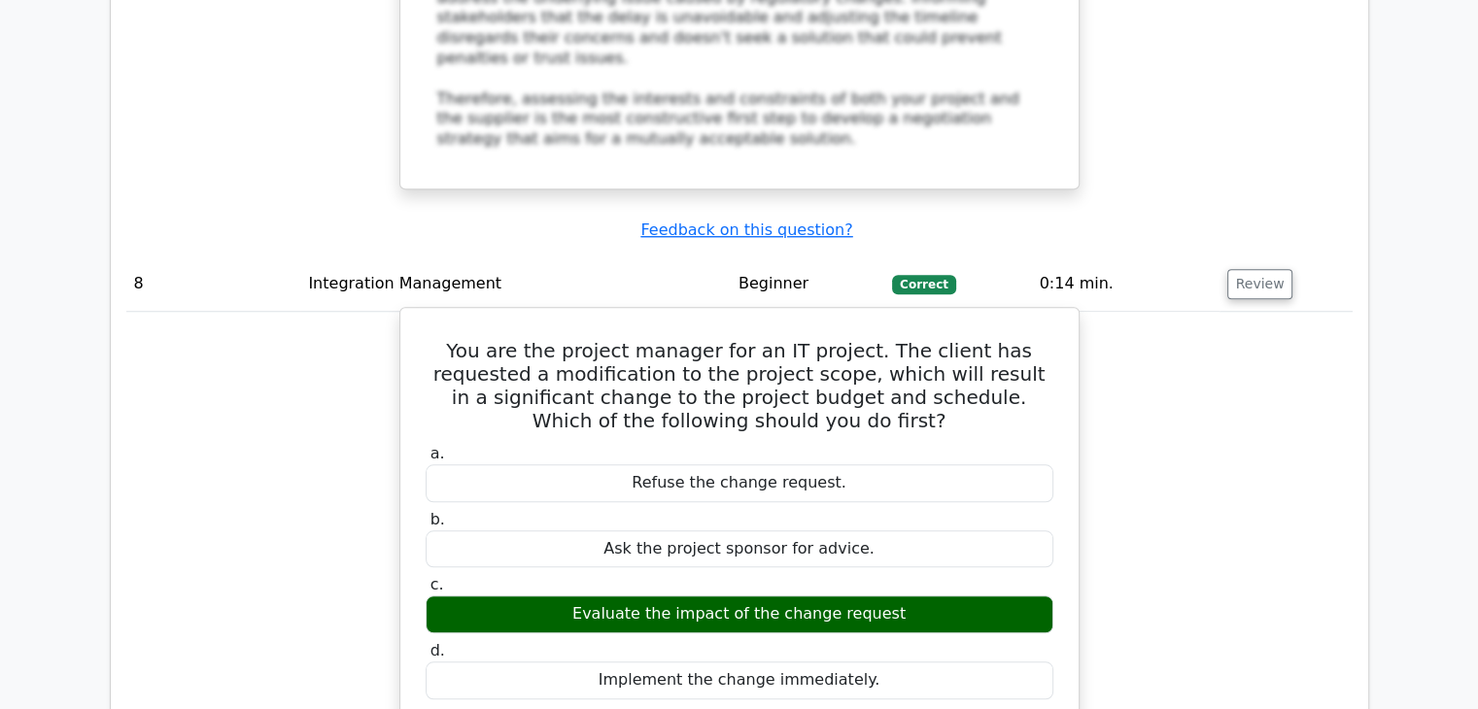
drag, startPoint x: 668, startPoint y: 271, endPoint x: 962, endPoint y: 580, distance: 426.8
copy div "Explanation The best approach in managing this situation would be to 'Evaluate …"
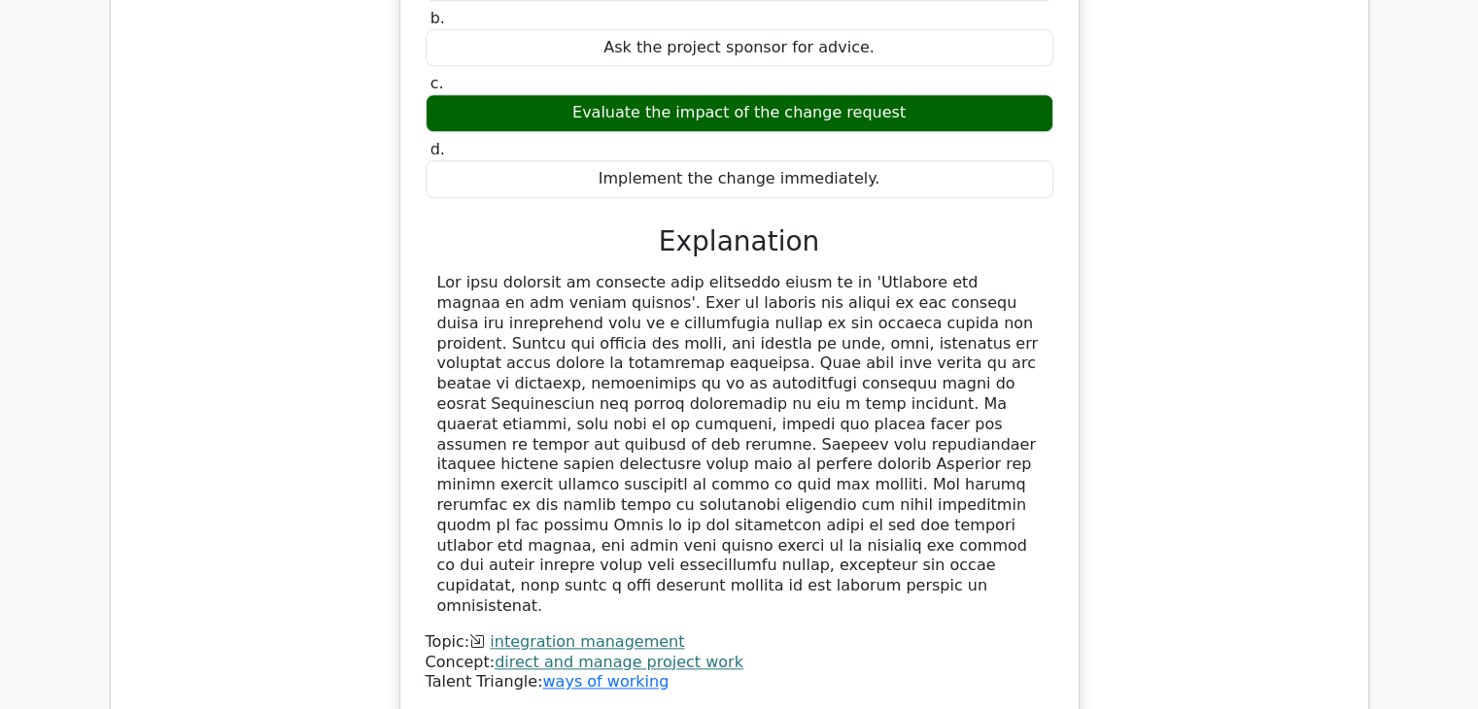
scroll to position [9542, 0]
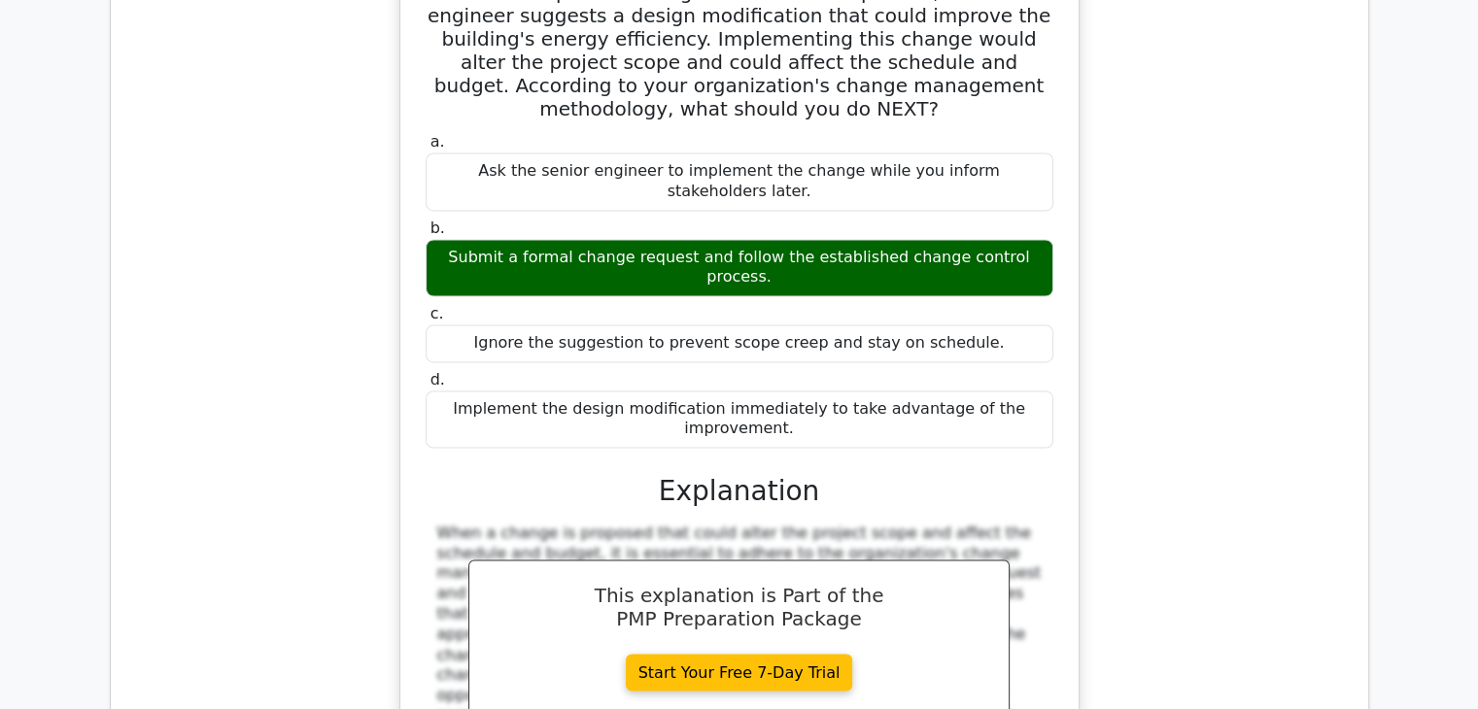
scroll to position [10458, 0]
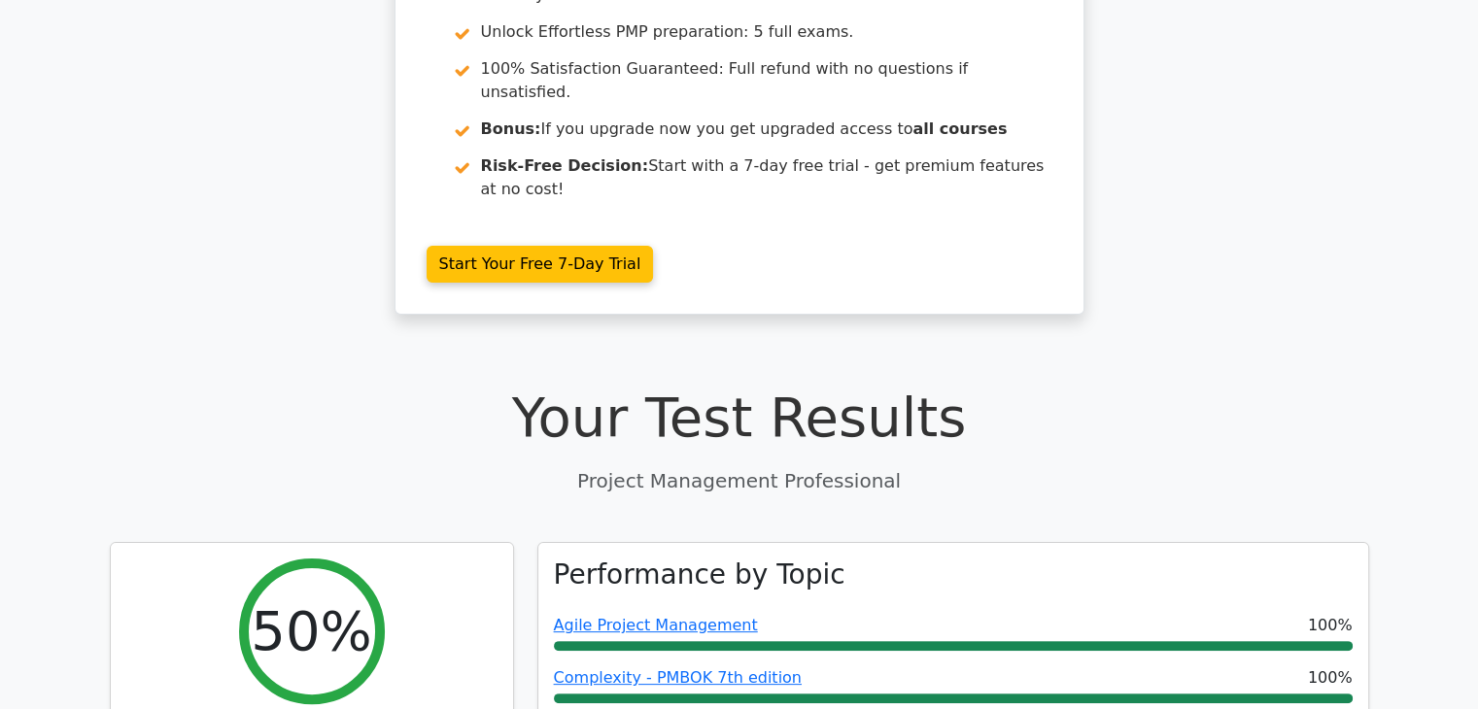
scroll to position [0, 0]
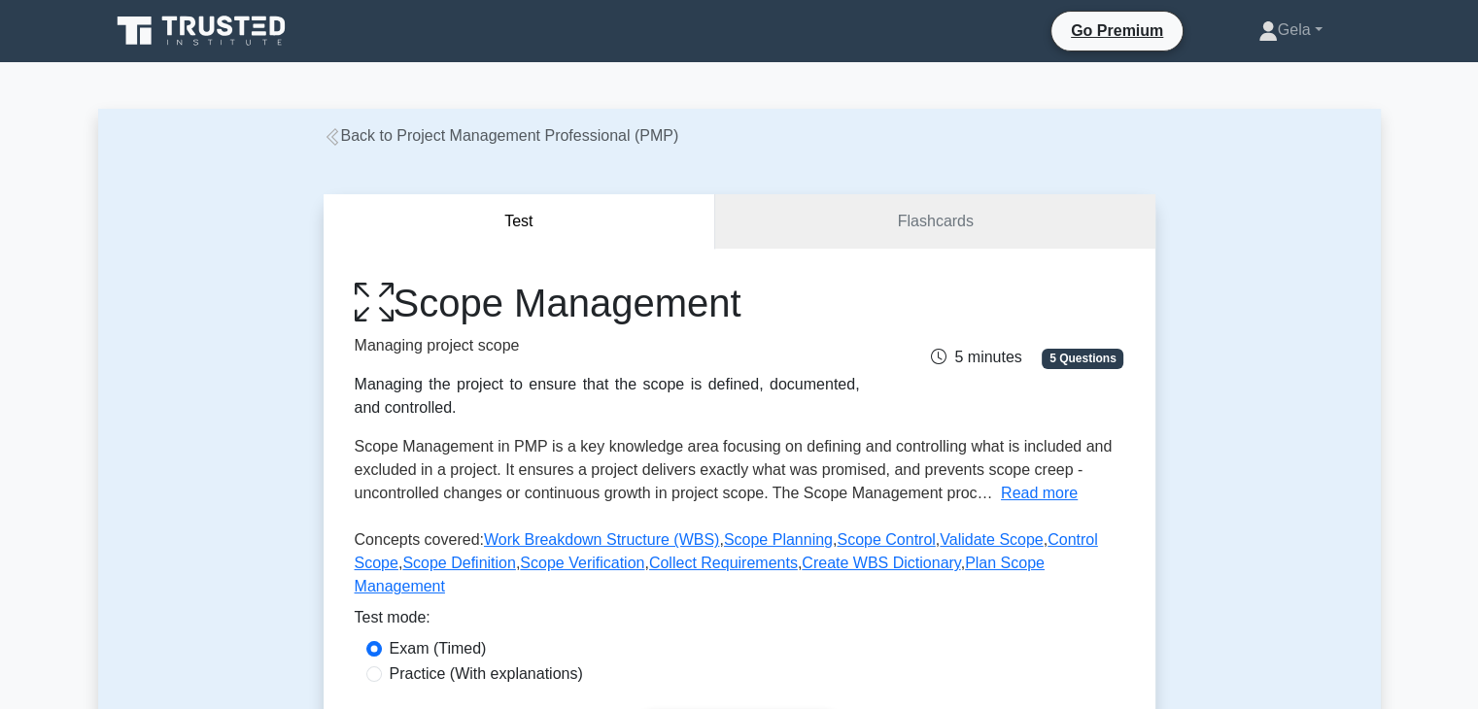
click at [388, 144] on link "Back to Project Management Professional (PMP)" at bounding box center [502, 135] width 356 height 17
